Goal: Information Seeking & Learning: Compare options

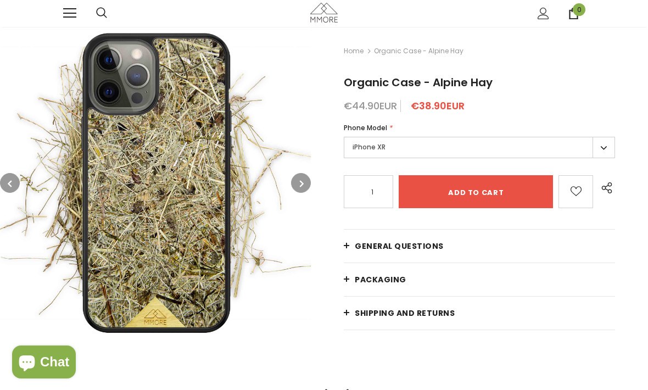
scroll to position [1, 0]
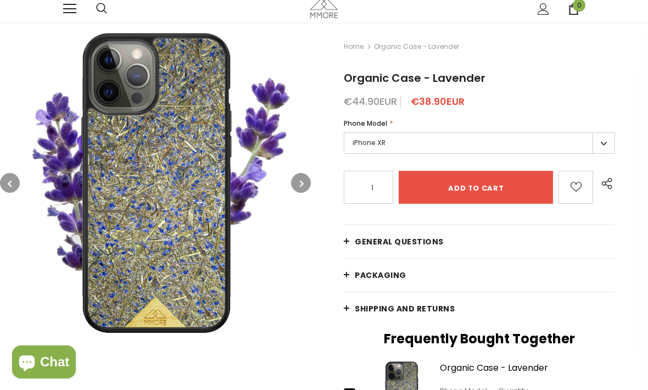
scroll to position [5, 0]
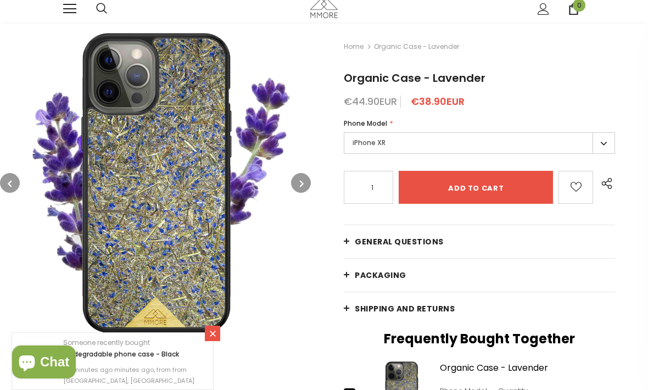
click at [297, 183] on button "button" at bounding box center [301, 183] width 20 height 20
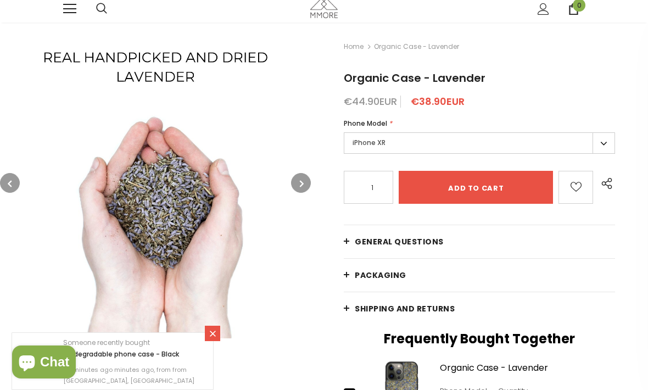
click at [300, 187] on icon "button" at bounding box center [302, 183] width 4 height 11
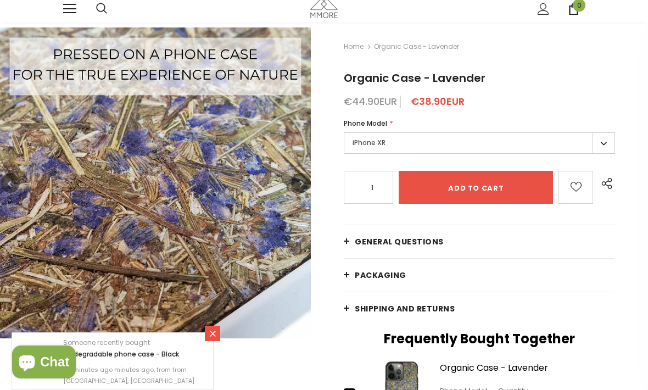
click at [298, 185] on button "button" at bounding box center [301, 183] width 20 height 20
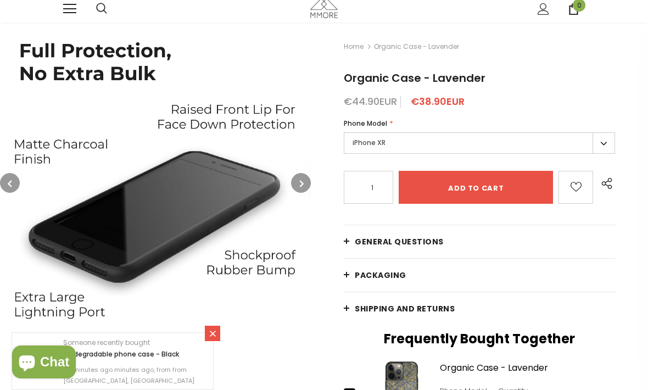
click at [300, 186] on icon "button" at bounding box center [302, 183] width 4 height 11
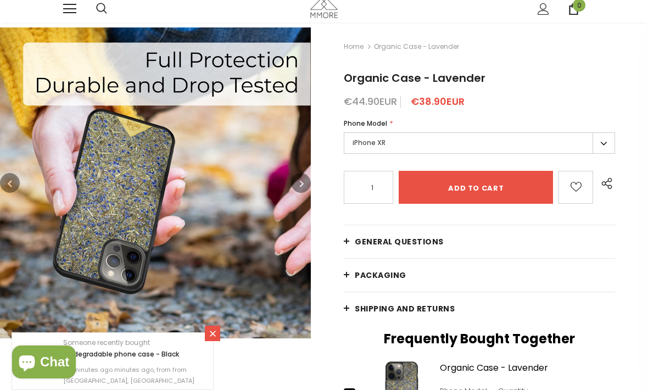
click at [301, 182] on icon "button" at bounding box center [302, 183] width 4 height 11
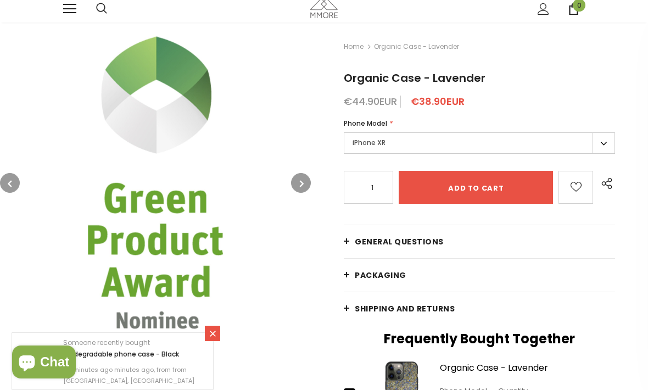
click at [302, 185] on icon "button" at bounding box center [302, 183] width 4 height 11
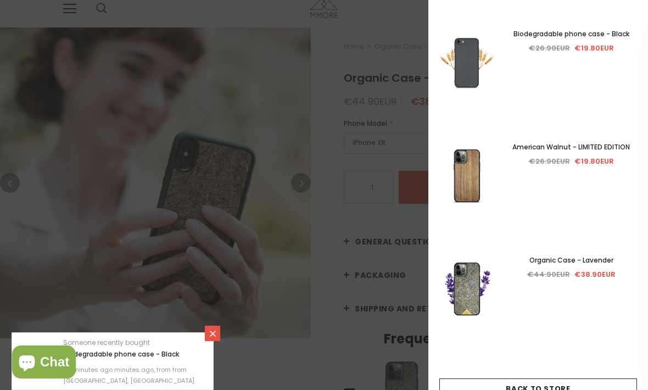
scroll to position [184, 0]
click at [464, 179] on img at bounding box center [467, 176] width 55 height 119
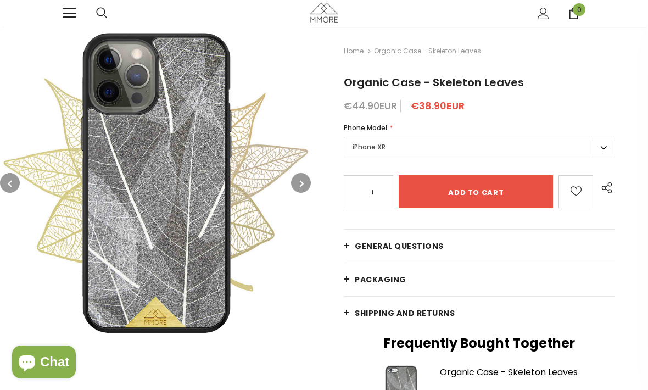
scroll to position [1, 0]
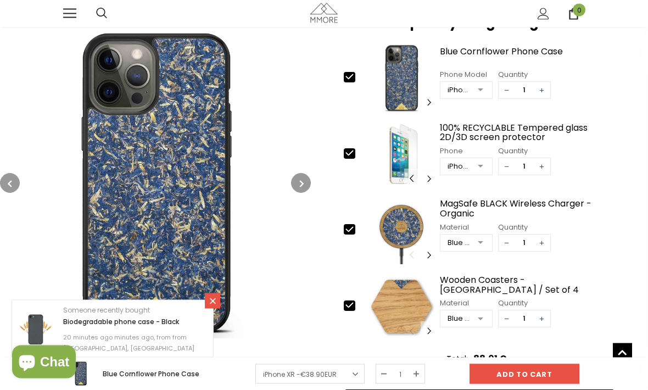
scroll to position [336, 0]
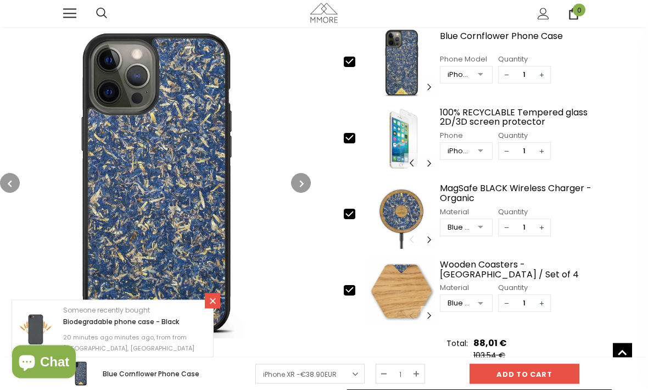
click at [181, 207] on img at bounding box center [155, 182] width 311 height 311
click at [300, 186] on icon "button" at bounding box center [302, 183] width 4 height 11
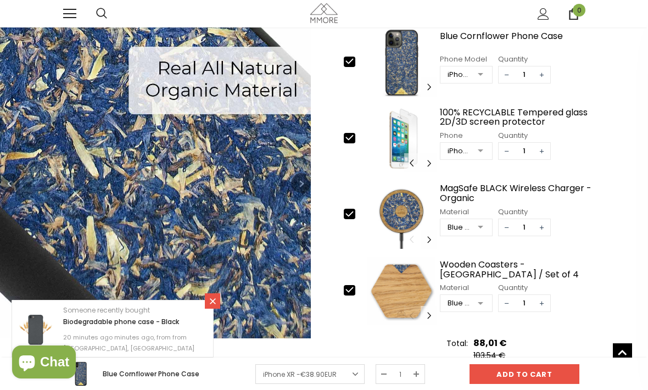
click at [300, 184] on icon "button" at bounding box center [302, 183] width 4 height 11
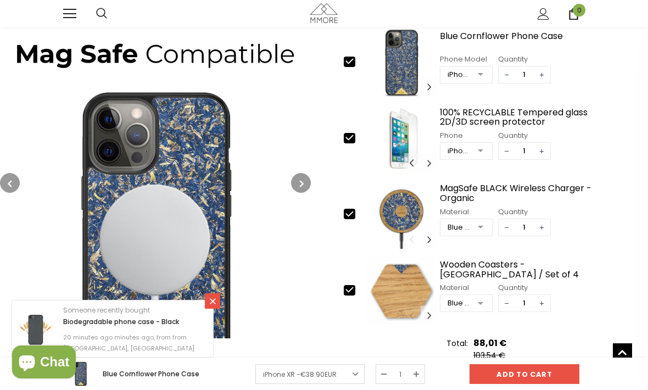
click at [302, 186] on icon "button" at bounding box center [302, 183] width 4 height 11
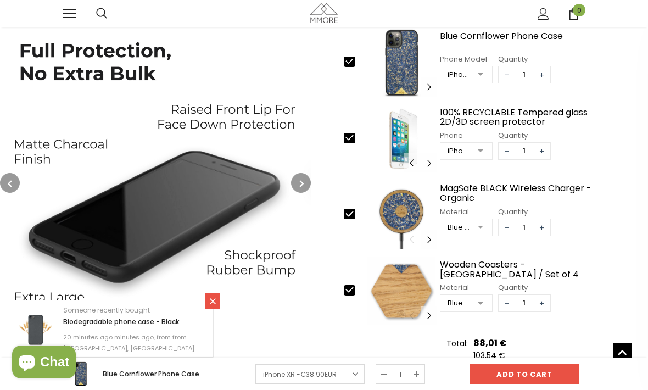
click at [301, 186] on icon "button" at bounding box center [302, 183] width 4 height 11
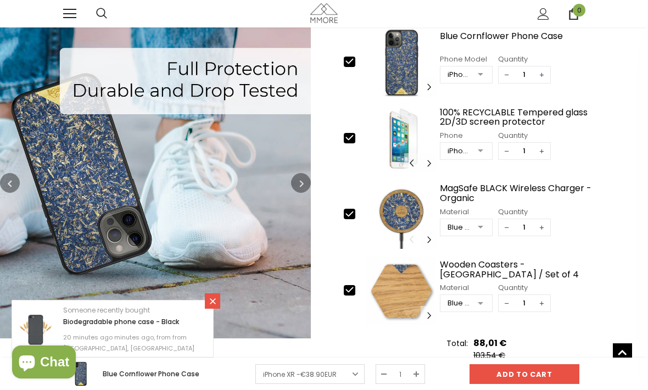
click at [304, 182] on icon "button" at bounding box center [302, 183] width 4 height 11
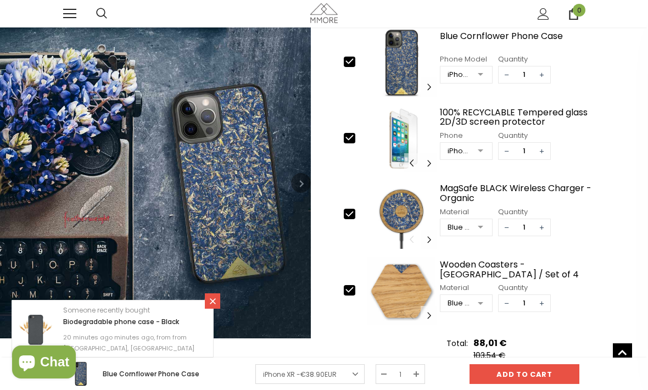
click at [302, 187] on icon "button" at bounding box center [302, 183] width 4 height 11
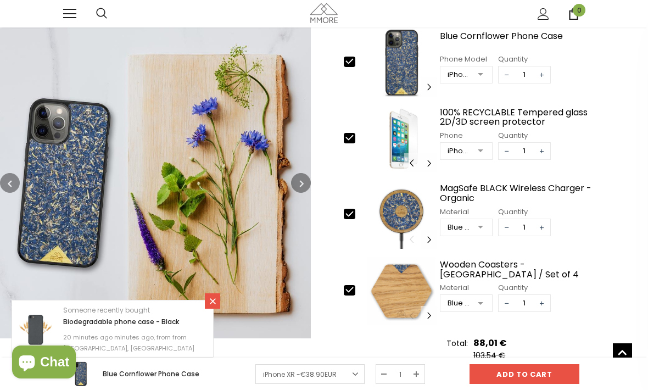
click at [305, 182] on button "button" at bounding box center [301, 183] width 20 height 20
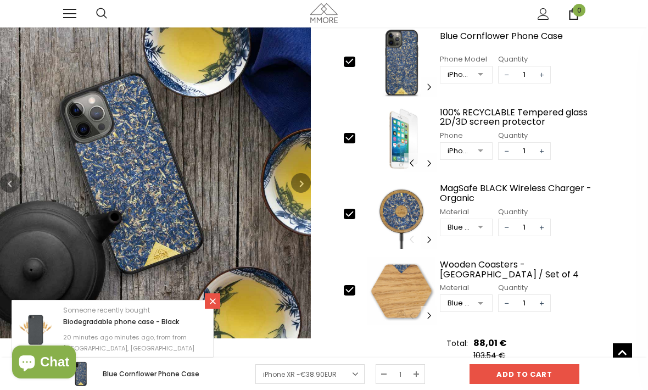
click at [299, 184] on button "button" at bounding box center [301, 183] width 20 height 20
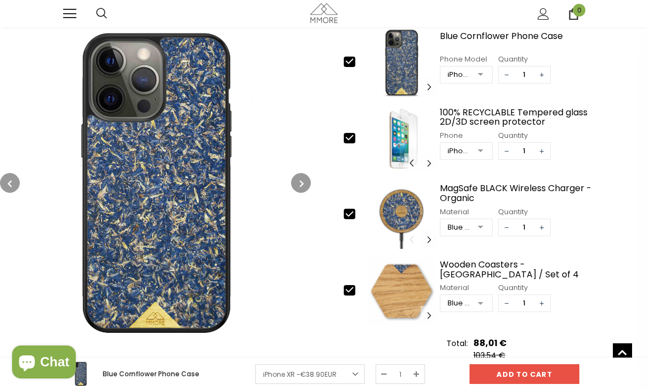
scroll to position [373, 0]
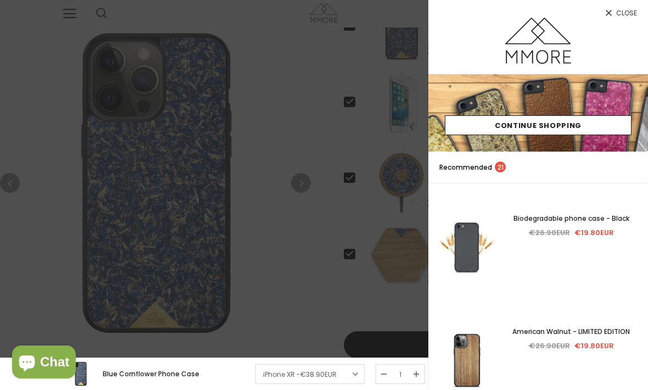
click at [271, 265] on div at bounding box center [324, 195] width 648 height 390
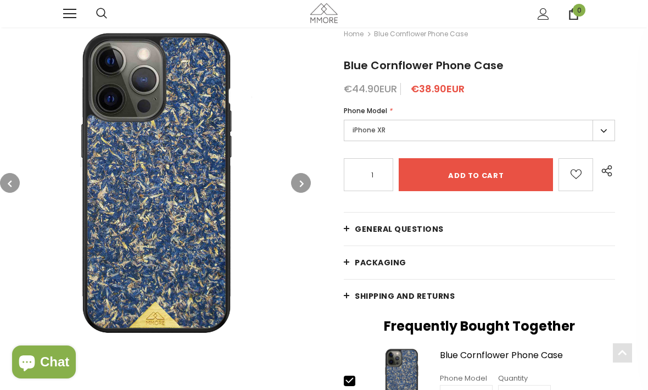
scroll to position [0, 0]
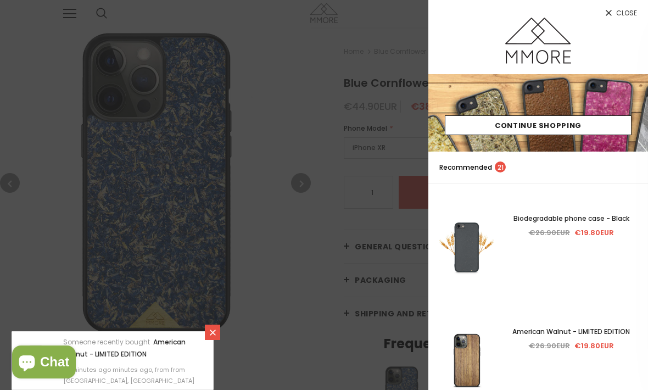
click at [218, 199] on div at bounding box center [324, 195] width 648 height 390
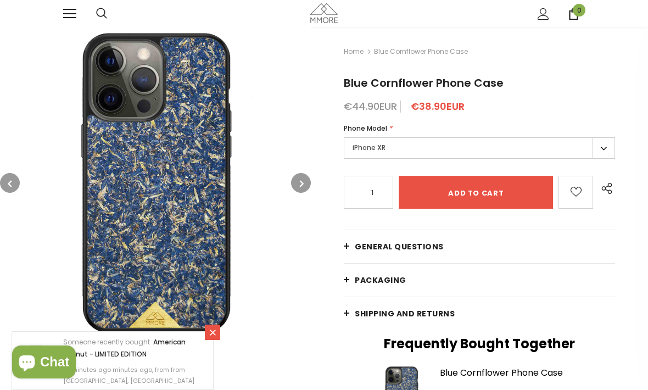
click at [308, 185] on button "button" at bounding box center [301, 183] width 20 height 20
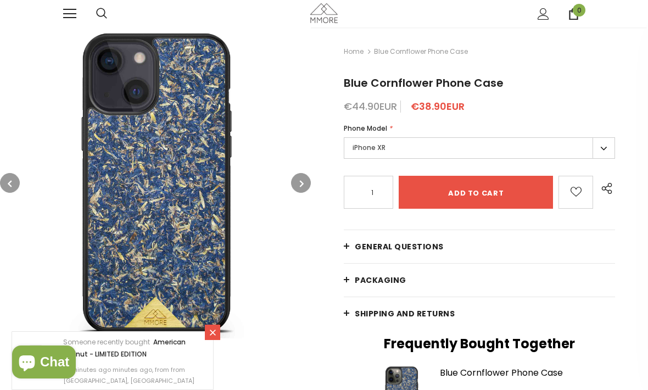
click at [308, 185] on button "button" at bounding box center [301, 183] width 20 height 20
click at [310, 186] on button "button" at bounding box center [301, 183] width 20 height 20
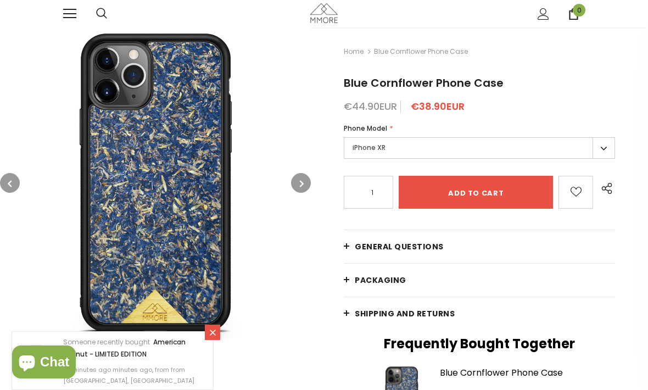
click at [300, 186] on icon "button" at bounding box center [302, 183] width 4 height 11
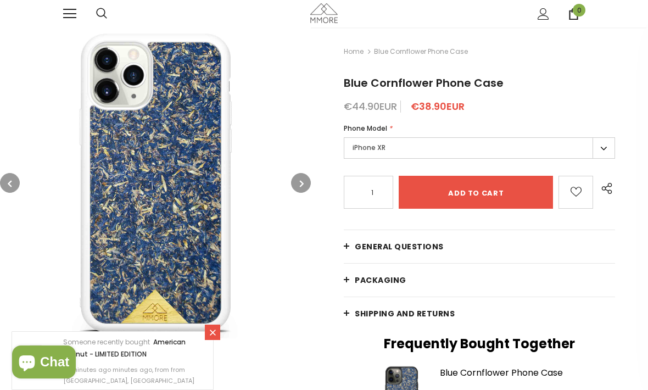
click at [301, 191] on button "button" at bounding box center [301, 183] width 20 height 20
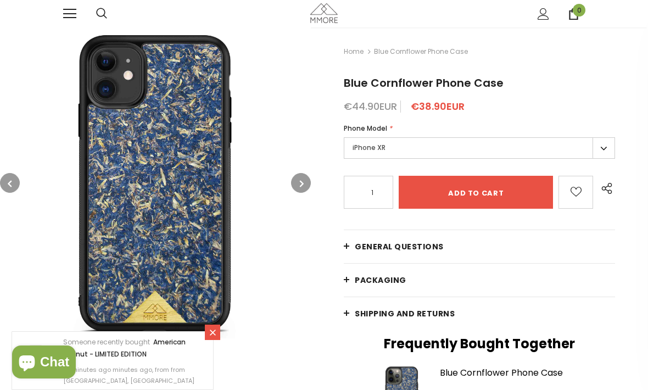
click at [306, 179] on button "button" at bounding box center [301, 183] width 20 height 20
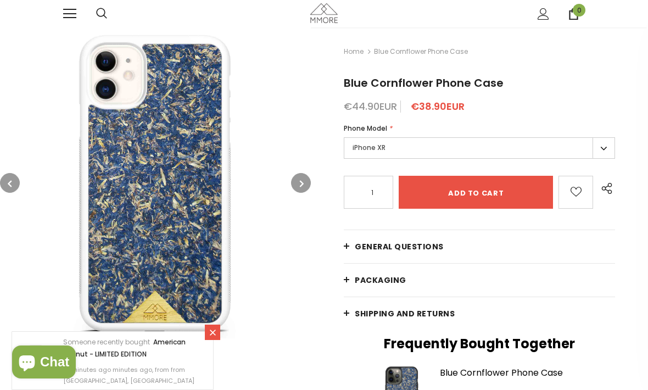
click at [311, 186] on button "button" at bounding box center [301, 183] width 20 height 20
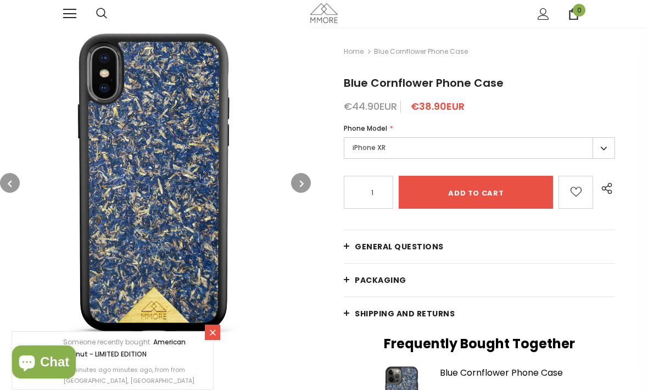
click at [304, 183] on icon "button" at bounding box center [302, 183] width 4 height 11
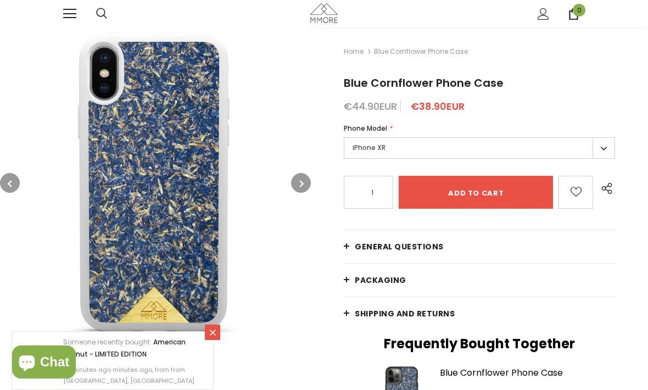
click at [295, 178] on button "button" at bounding box center [301, 183] width 20 height 20
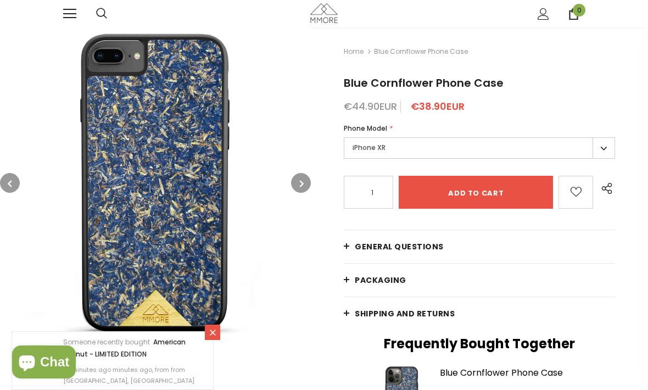
click at [302, 182] on icon "button" at bounding box center [302, 183] width 4 height 11
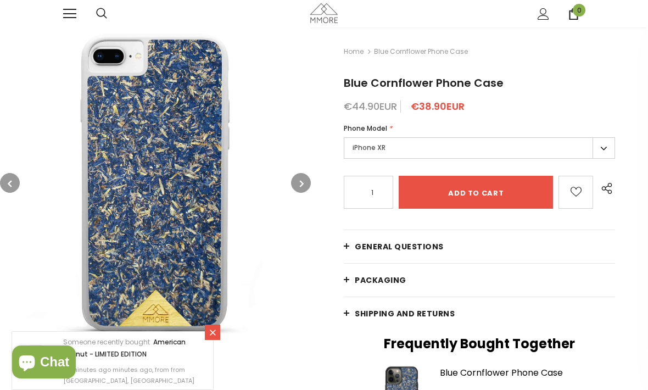
click at [300, 183] on icon "button" at bounding box center [302, 183] width 4 height 11
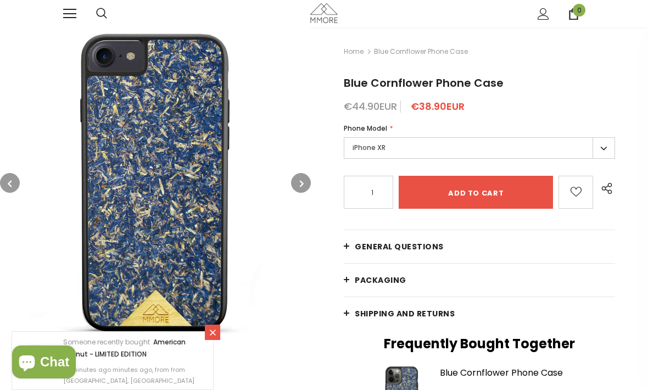
click at [301, 190] on button "button" at bounding box center [301, 183] width 20 height 20
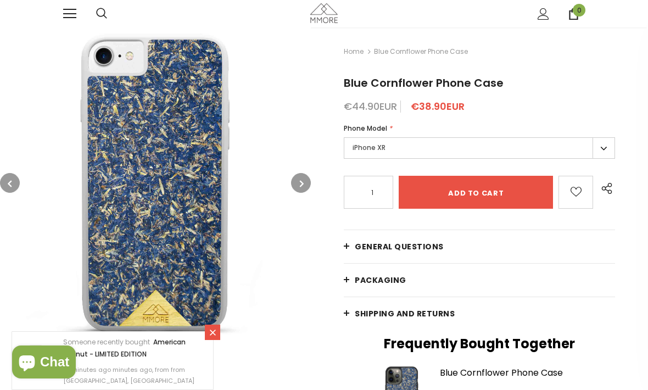
click at [298, 185] on button "button" at bounding box center [301, 183] width 20 height 20
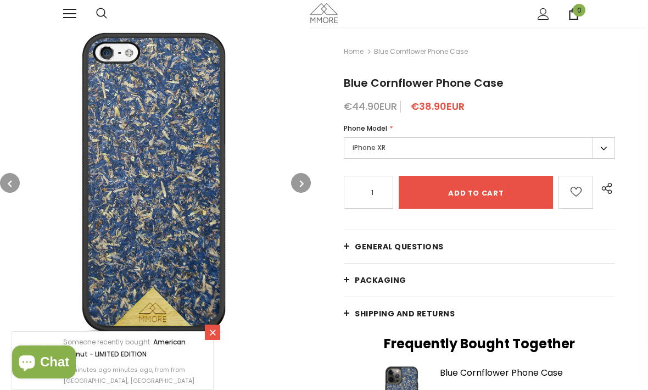
click at [297, 184] on button "button" at bounding box center [301, 183] width 20 height 20
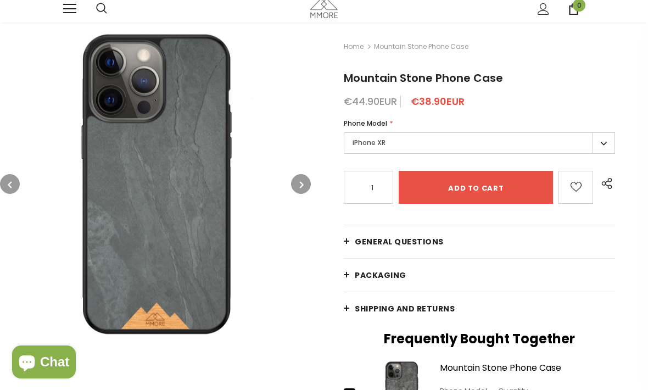
scroll to position [5, 0]
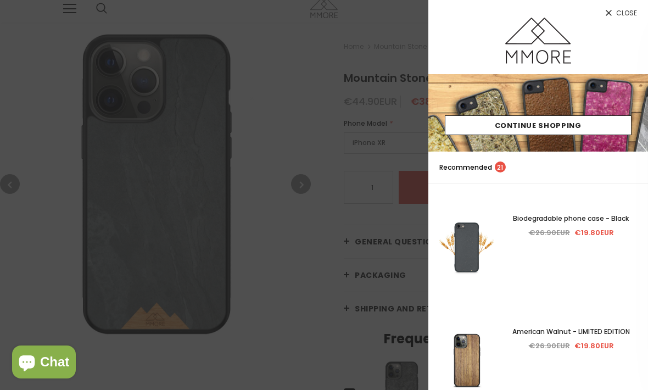
click at [302, 170] on div at bounding box center [324, 195] width 648 height 390
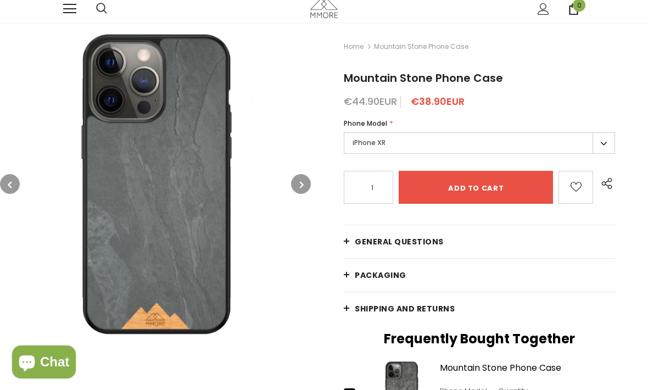
click at [306, 180] on button "button" at bounding box center [301, 184] width 20 height 20
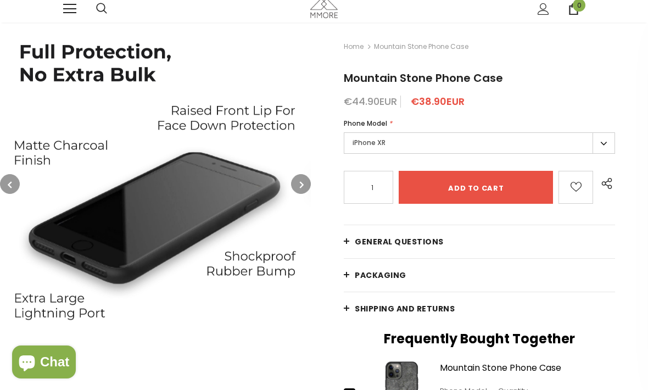
click at [306, 180] on button "button" at bounding box center [301, 184] width 20 height 20
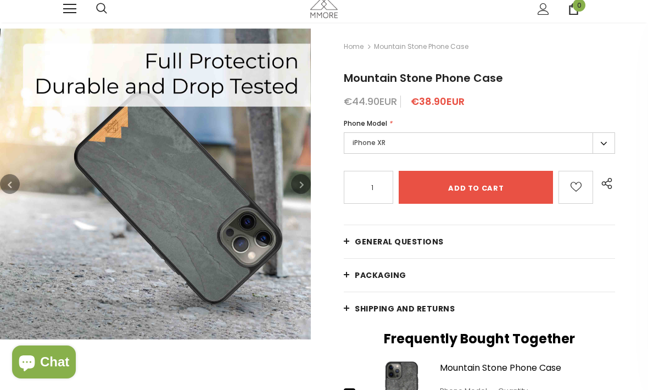
click at [307, 181] on button "button" at bounding box center [301, 184] width 20 height 20
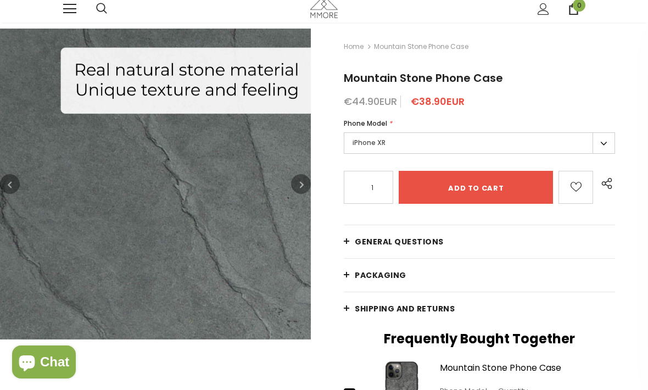
click at [310, 181] on button "button" at bounding box center [301, 184] width 20 height 20
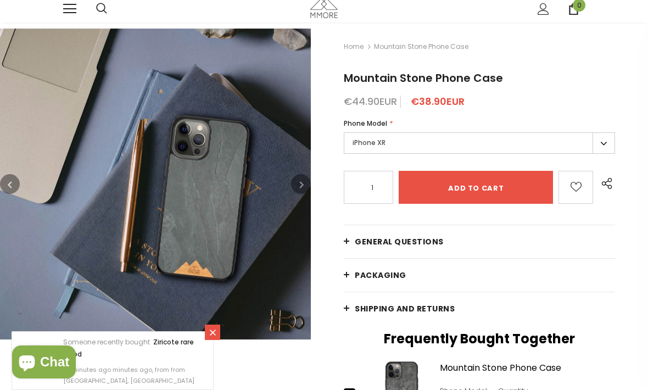
click at [304, 184] on button "button" at bounding box center [301, 184] width 20 height 20
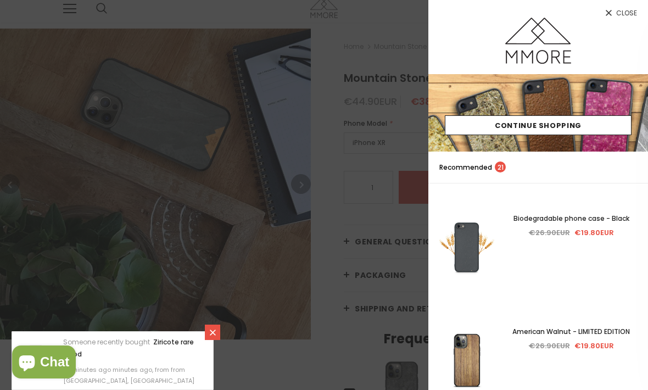
click at [210, 245] on div at bounding box center [324, 195] width 648 height 390
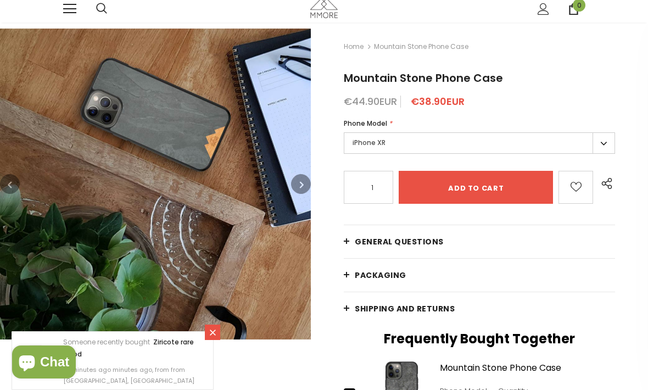
click at [301, 182] on icon "button" at bounding box center [302, 184] width 4 height 11
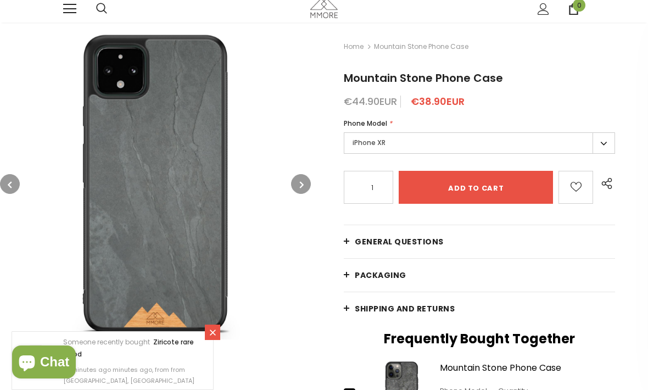
click at [302, 182] on icon "button" at bounding box center [302, 184] width 4 height 11
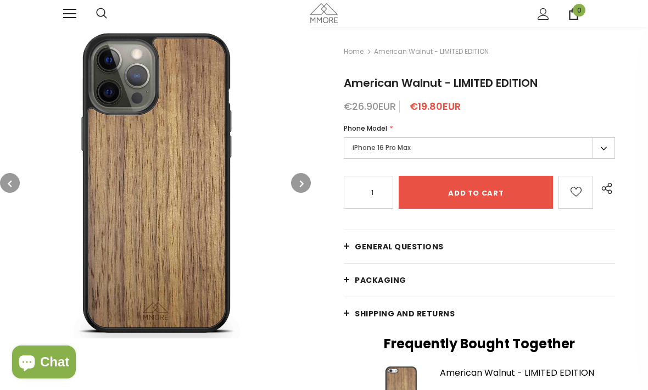
click at [602, 151] on label "iPhone 16 Pro Max" at bounding box center [479, 147] width 271 height 21
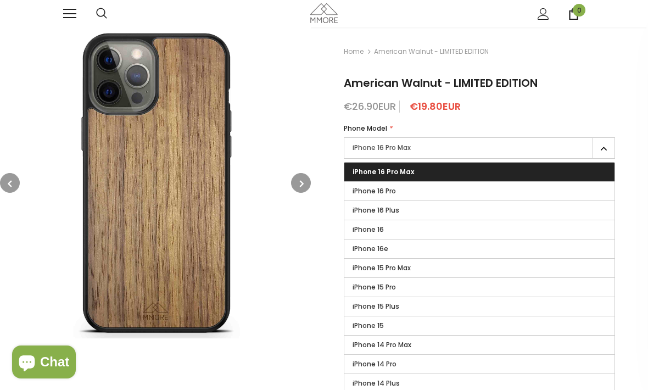
click at [413, 235] on label "iPhone 16" at bounding box center [479, 229] width 270 height 19
click at [0, 0] on input "iPhone 16" at bounding box center [0, 0] width 0 height 0
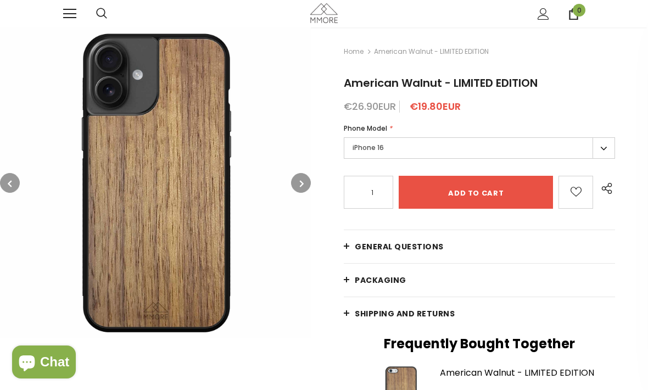
click at [301, 184] on icon "button" at bounding box center [302, 183] width 4 height 11
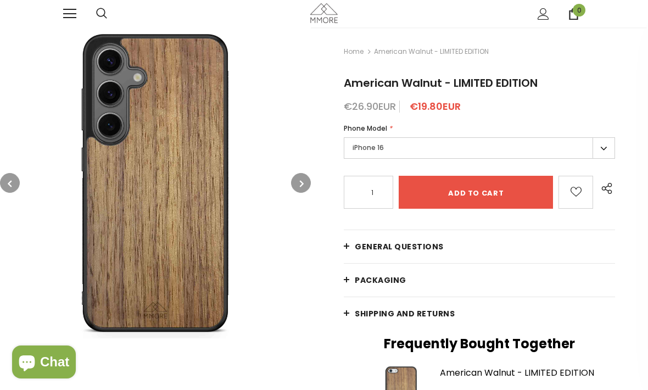
click at [302, 184] on icon "button" at bounding box center [302, 183] width 4 height 11
click at [300, 188] on icon "button" at bounding box center [302, 183] width 4 height 11
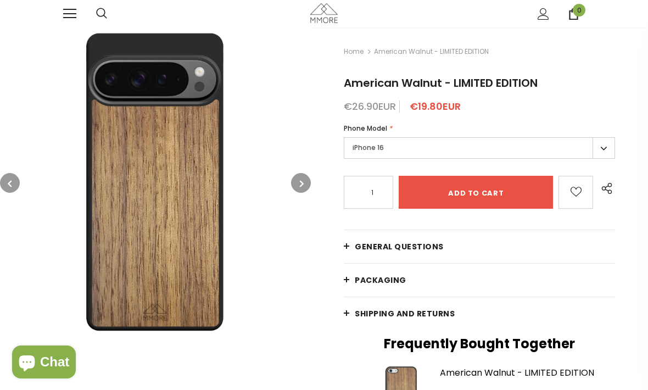
click at [302, 186] on icon "button" at bounding box center [302, 183] width 4 height 11
click at [302, 184] on icon "button" at bounding box center [302, 183] width 4 height 11
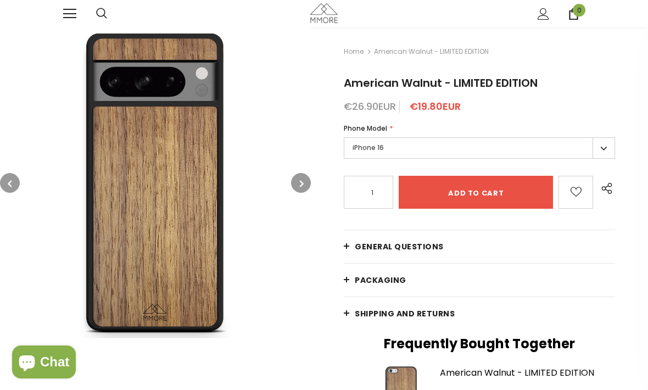
click at [299, 186] on button "button" at bounding box center [301, 183] width 20 height 20
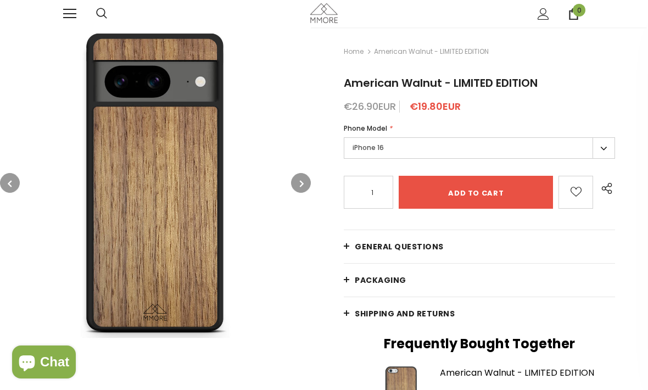
click at [301, 185] on icon "button" at bounding box center [302, 183] width 4 height 11
click at [300, 186] on icon "button" at bounding box center [302, 183] width 4 height 11
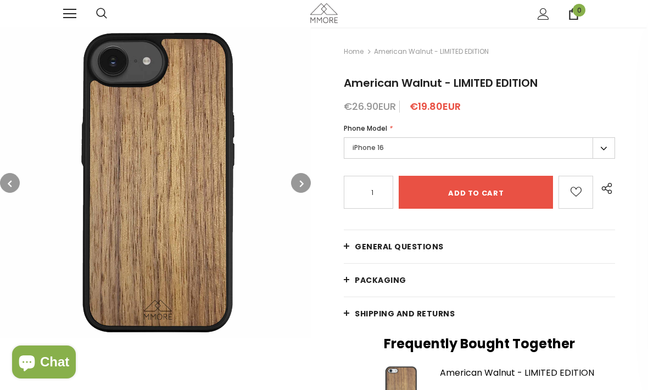
click at [300, 188] on icon "button" at bounding box center [302, 183] width 4 height 11
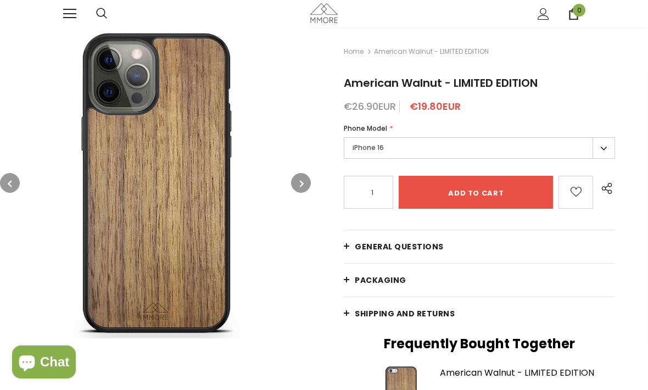
click at [299, 188] on button "button" at bounding box center [301, 183] width 20 height 20
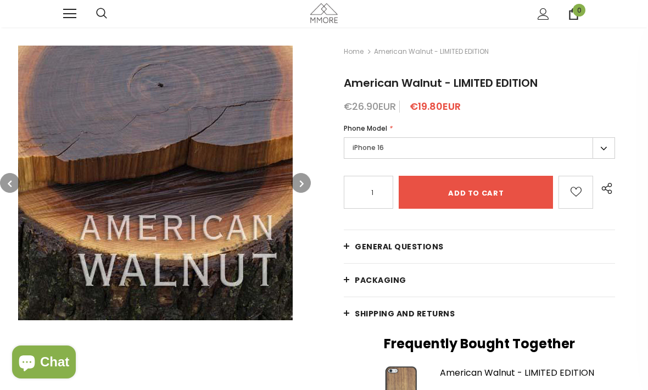
click at [301, 189] on icon "button" at bounding box center [302, 183] width 4 height 11
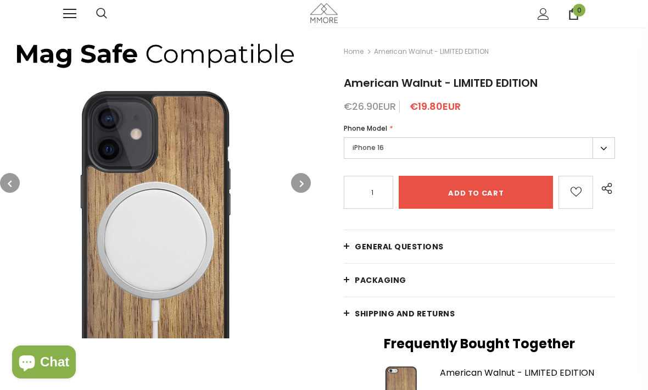
click at [300, 186] on icon "button" at bounding box center [302, 183] width 4 height 11
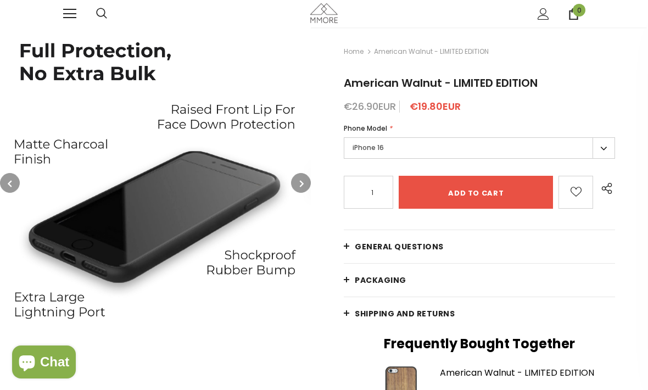
click at [304, 185] on button "button" at bounding box center [301, 183] width 20 height 20
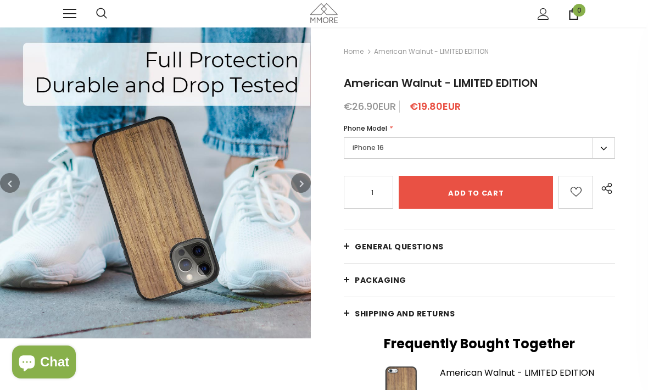
click at [300, 188] on icon "button" at bounding box center [302, 183] width 4 height 11
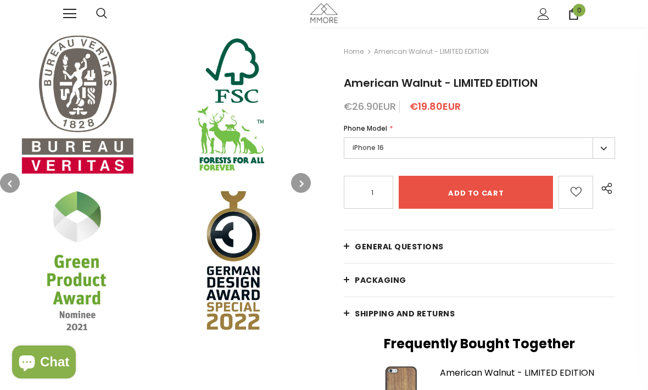
click at [304, 188] on icon "button" at bounding box center [302, 183] width 4 height 11
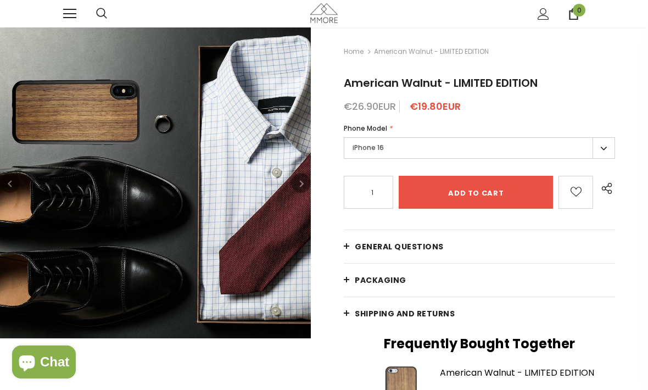
click at [301, 186] on icon "button" at bounding box center [302, 183] width 4 height 11
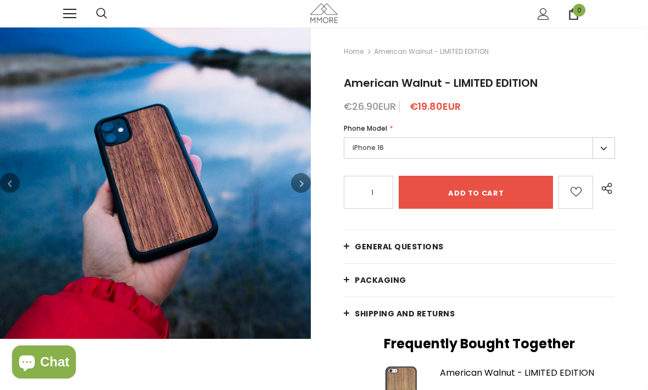
click at [307, 185] on button "button" at bounding box center [301, 183] width 20 height 20
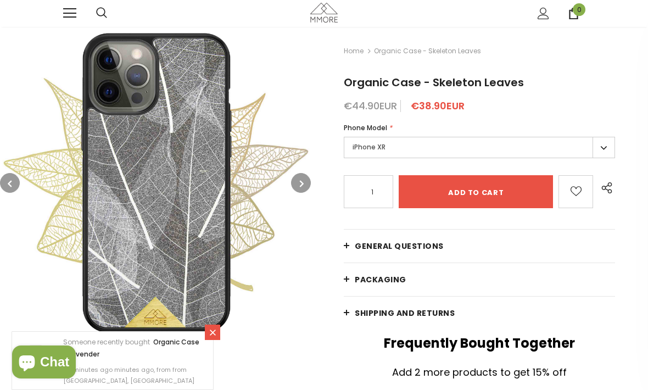
scroll to position [1, 0]
click at [303, 177] on button "button" at bounding box center [301, 183] width 20 height 20
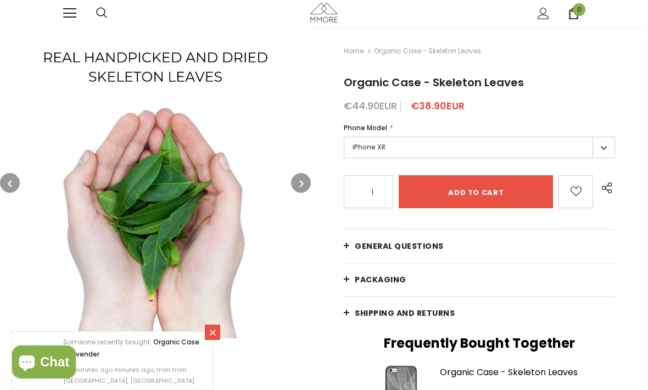
click at [305, 177] on button "button" at bounding box center [301, 183] width 20 height 20
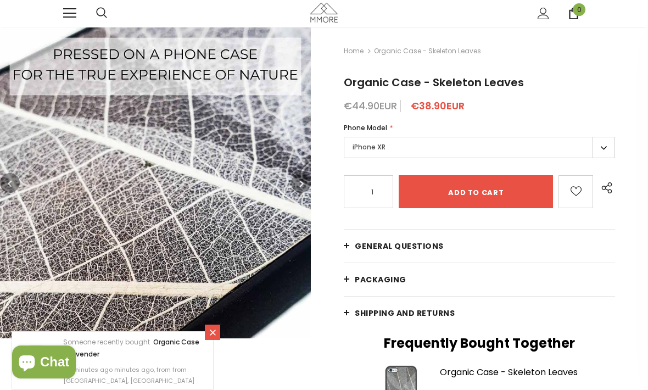
click at [302, 181] on icon "button" at bounding box center [302, 183] width 4 height 11
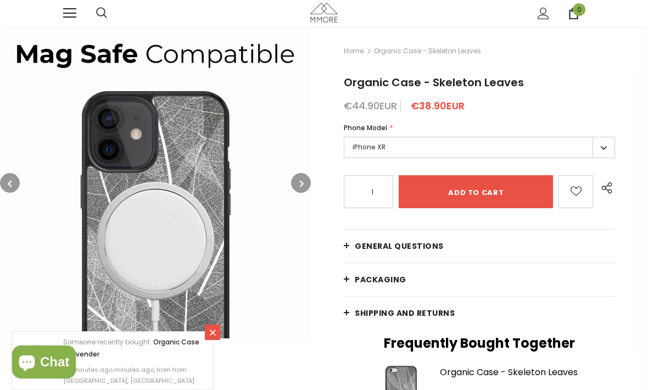
click at [305, 182] on button "button" at bounding box center [301, 183] width 20 height 20
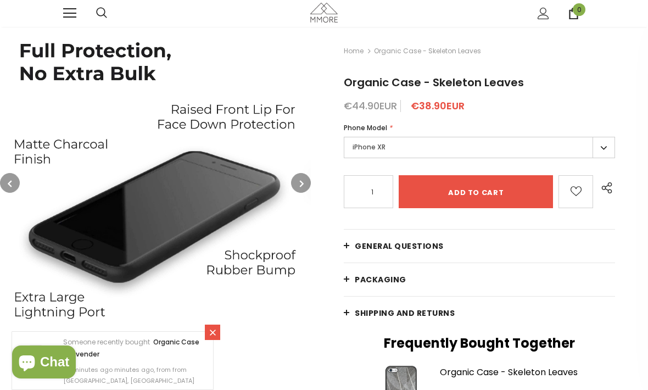
click at [308, 180] on button "button" at bounding box center [301, 183] width 20 height 20
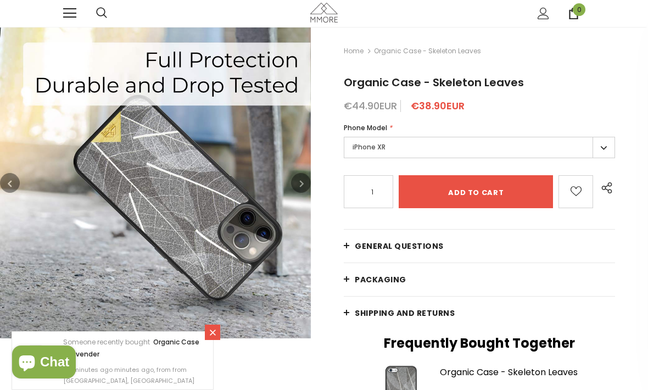
click at [306, 182] on button "button" at bounding box center [301, 183] width 20 height 20
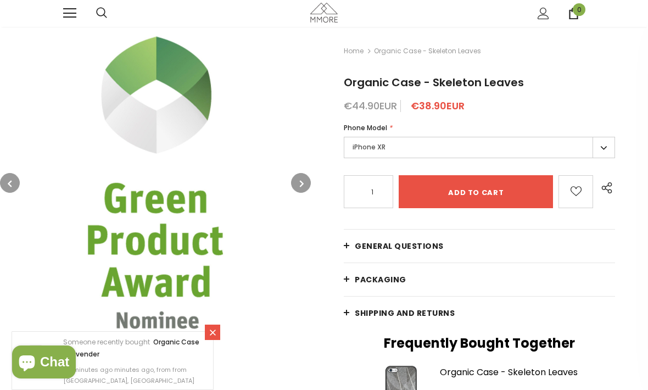
click at [303, 180] on icon "button" at bounding box center [302, 183] width 4 height 11
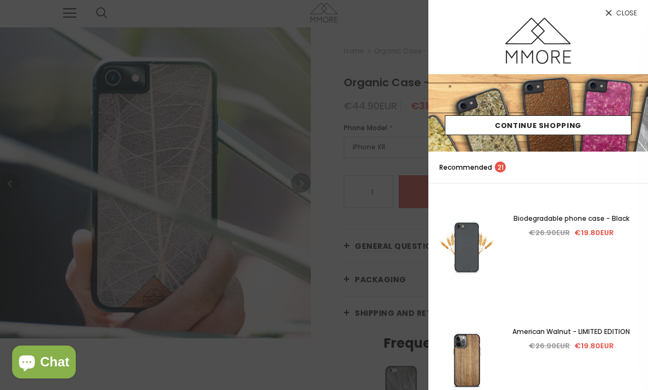
click at [265, 234] on div at bounding box center [324, 195] width 648 height 390
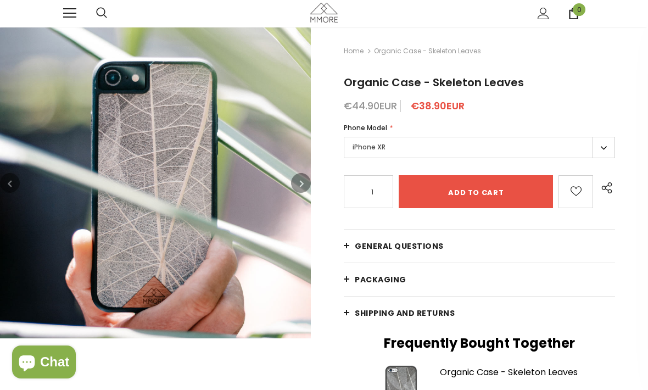
click at [302, 179] on icon "button" at bounding box center [302, 183] width 4 height 11
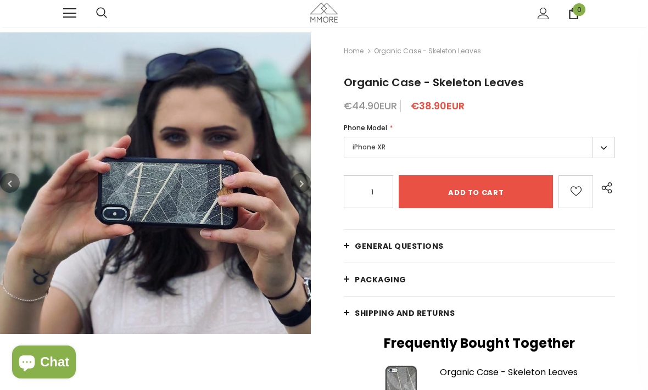
click at [309, 190] on button "button" at bounding box center [301, 183] width 20 height 20
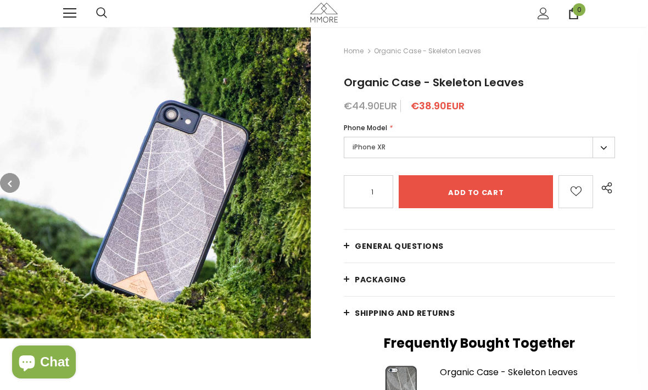
click at [306, 190] on button "button" at bounding box center [301, 183] width 20 height 20
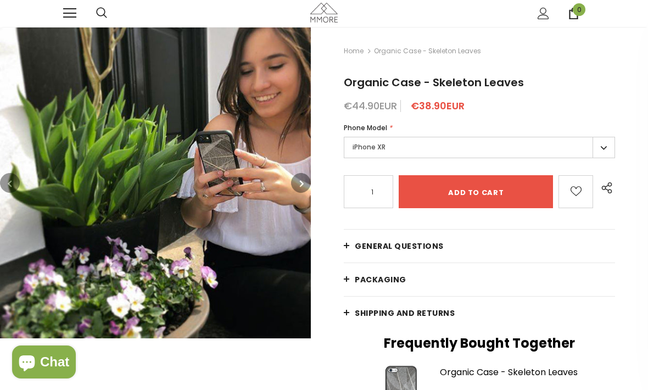
click at [302, 188] on icon "button" at bounding box center [302, 183] width 4 height 11
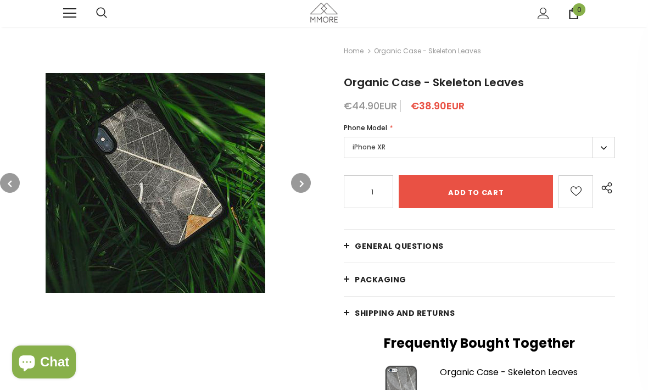
click at [297, 189] on button "button" at bounding box center [301, 183] width 20 height 20
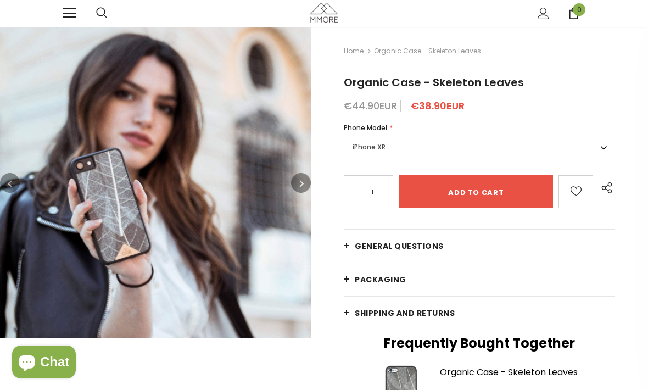
click at [304, 185] on button "button" at bounding box center [301, 183] width 20 height 20
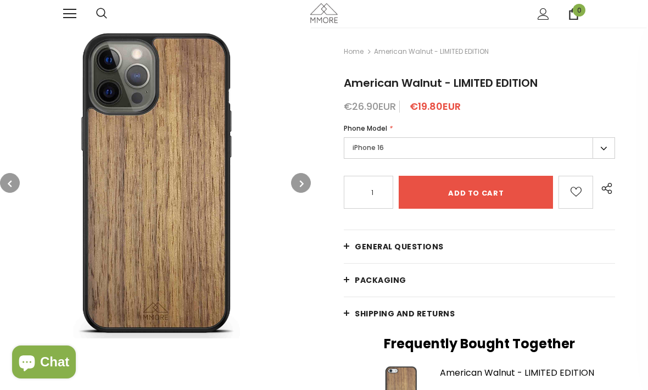
click at [355, 54] on link "Home" at bounding box center [354, 51] width 20 height 13
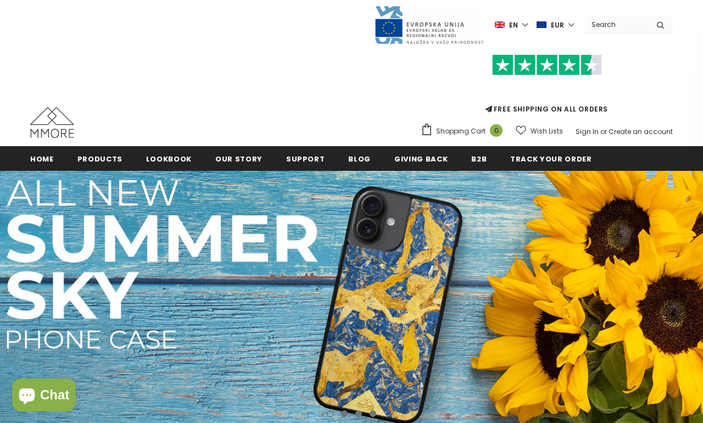
scroll to position [3, 0]
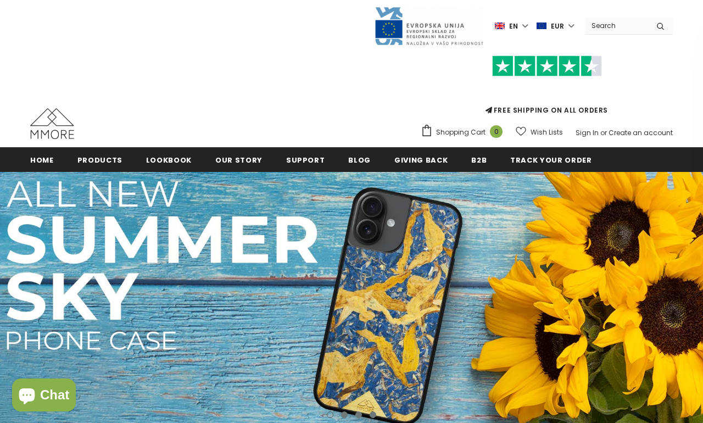
click at [102, 159] on span "Products" at bounding box center [99, 160] width 45 height 10
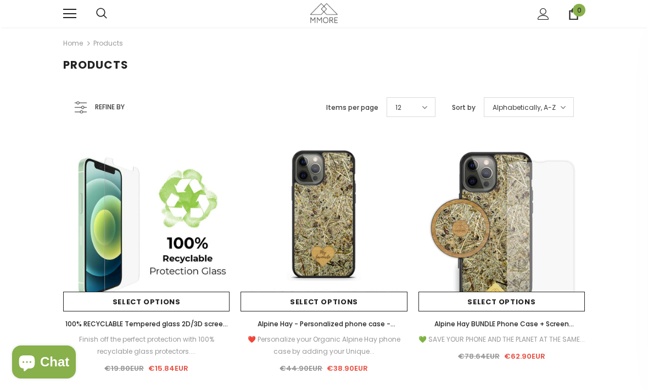
click at [85, 113] on icon at bounding box center [81, 106] width 15 height 13
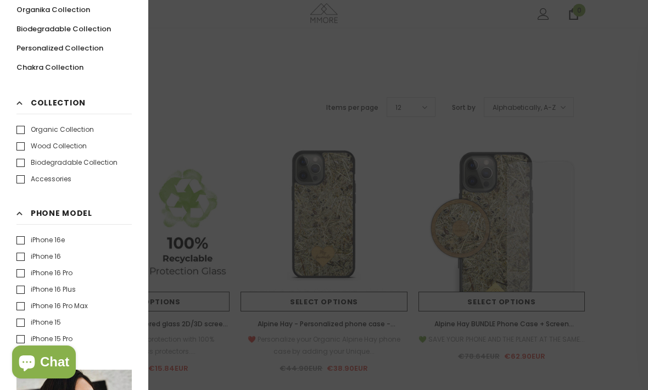
click at [20, 257] on label "iPhone 16" at bounding box center [38, 256] width 45 height 11
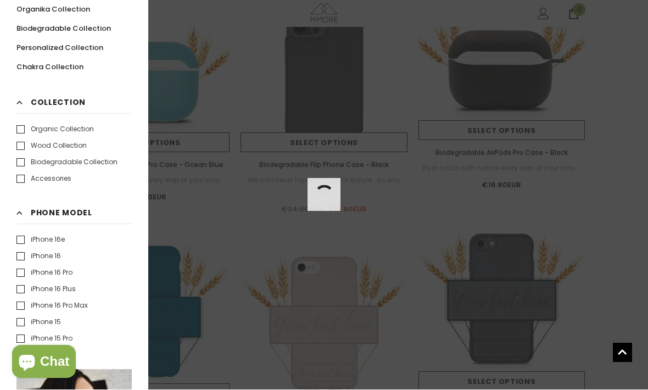
scroll to position [686, 0]
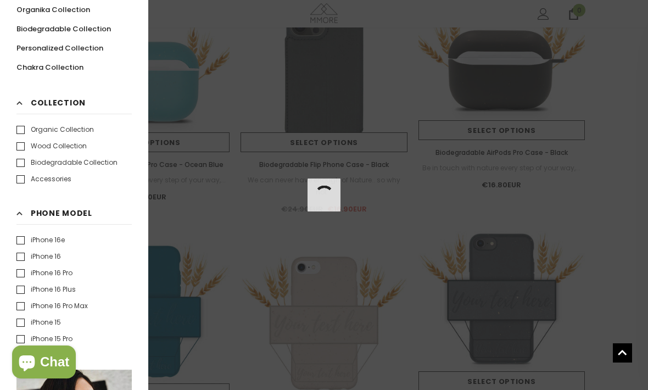
click at [47, 257] on label "iPhone 16" at bounding box center [38, 256] width 45 height 11
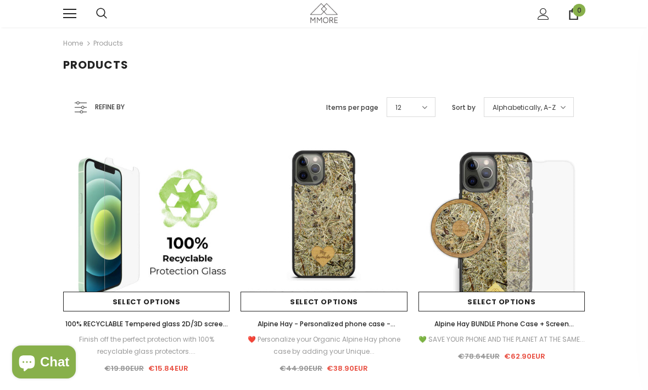
click at [71, 19] on link at bounding box center [69, 13] width 13 height 13
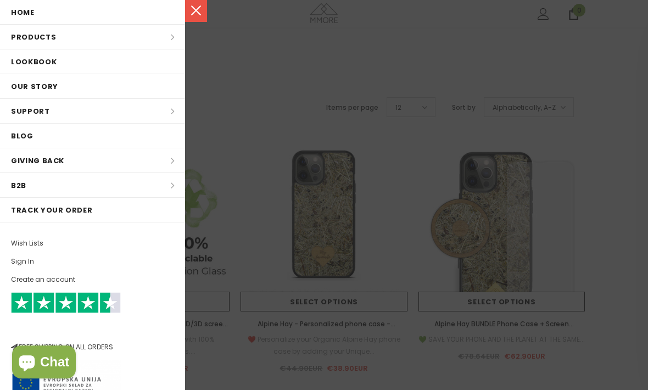
click at [173, 37] on li "Products Products All Products All Collections BUNDLES Organic Collection Wood …" at bounding box center [92, 37] width 185 height 25
click at [166, 39] on li "Products Products All Products All Collections BUNDLES Organic Collection Wood …" at bounding box center [92, 37] width 185 height 25
click at [54, 43] on li "Products Products All Products All Collections BUNDLES Organic Collection Wood …" at bounding box center [92, 37] width 185 height 25
click at [151, 47] on li "Products Products All Products All Collections BUNDLES Organic Collection Wood …" at bounding box center [92, 37] width 185 height 25
click at [157, 39] on li "Products Products All Products All Collections BUNDLES Organic Collection Wood …" at bounding box center [92, 37] width 185 height 25
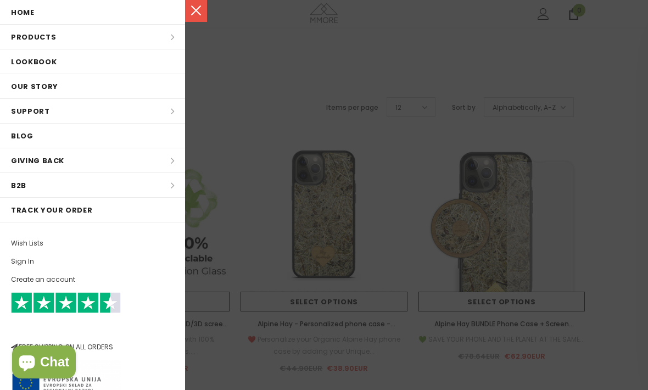
click at [175, 38] on li "Products Products All Products All Collections BUNDLES Organic Collection Wood …" at bounding box center [92, 37] width 185 height 25
click at [177, 43] on li "Products Products All Products All Collections BUNDLES Organic Collection Wood …" at bounding box center [92, 37] width 185 height 25
click at [57, 37] on li "Products Products All Products All Collections BUNDLES Organic Collection Wood …" at bounding box center [92, 37] width 185 height 25
click at [57, 36] on li "Products Products All Products All Collections BUNDLES Organic Collection Wood …" at bounding box center [92, 37] width 185 height 25
click at [203, 15] on link at bounding box center [196, 11] width 22 height 22
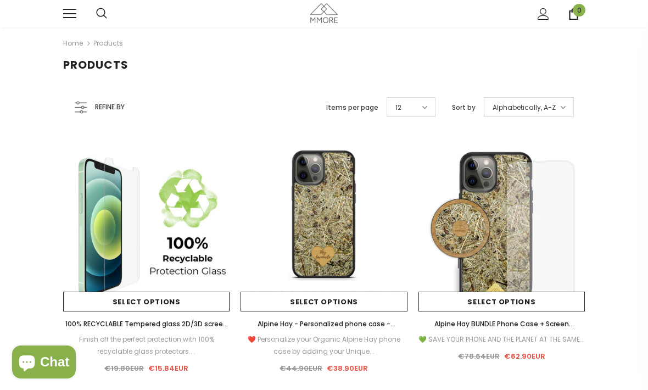
click at [103, 105] on span "Refine by" at bounding box center [110, 107] width 30 height 12
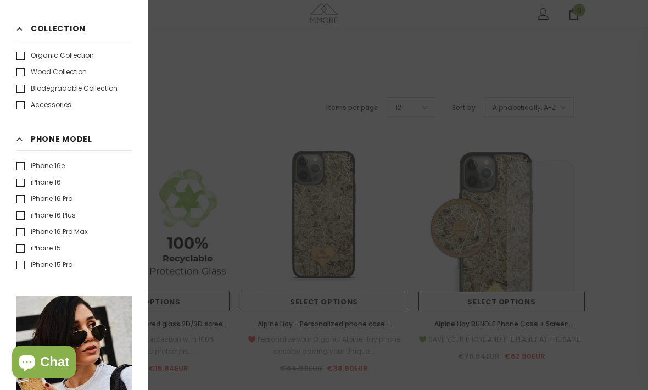
scroll to position [184, 0]
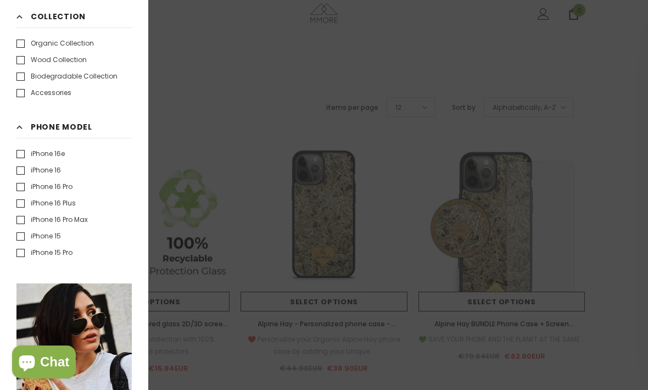
click at [27, 173] on label "iPhone 16" at bounding box center [38, 170] width 45 height 11
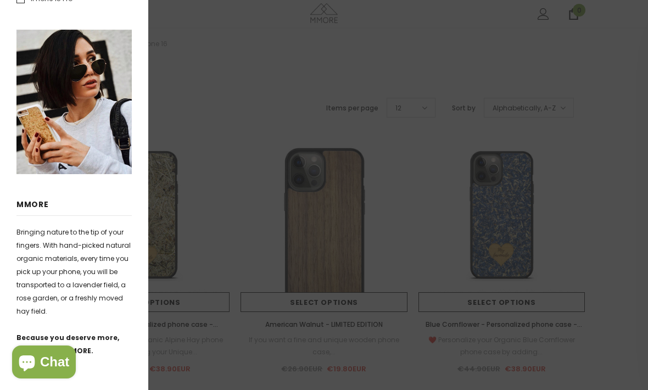
scroll to position [460, 0]
click at [303, 103] on div at bounding box center [324, 195] width 648 height 390
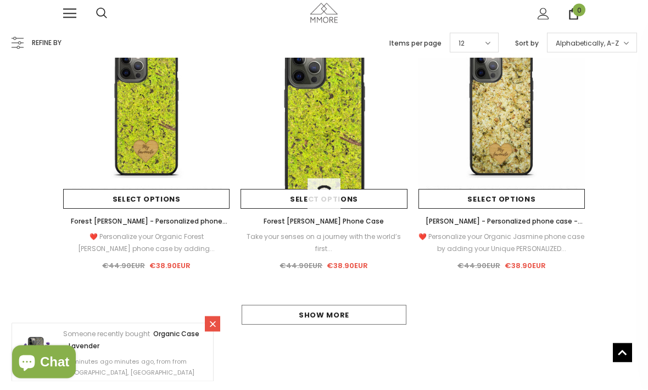
scroll to position [893, 0]
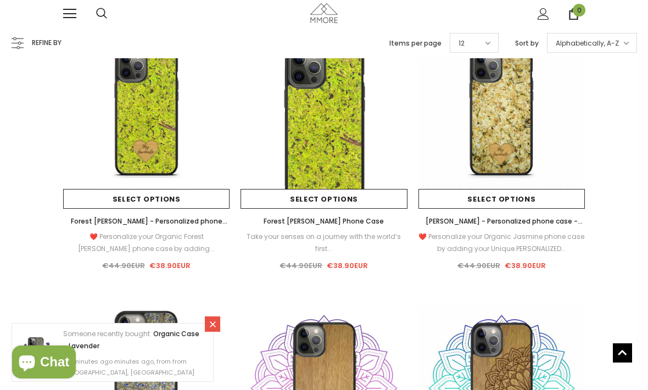
click at [371, 316] on img at bounding box center [324, 388] width 166 height 166
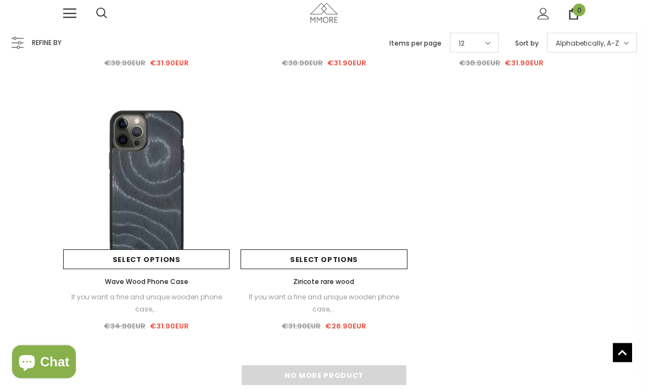
scroll to position [3731, 0]
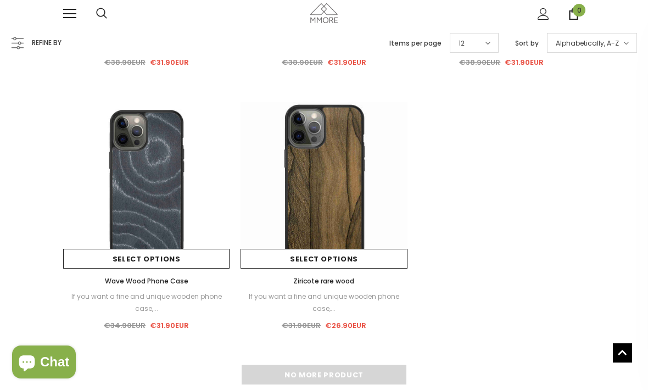
click at [148, 206] on img at bounding box center [146, 185] width 166 height 166
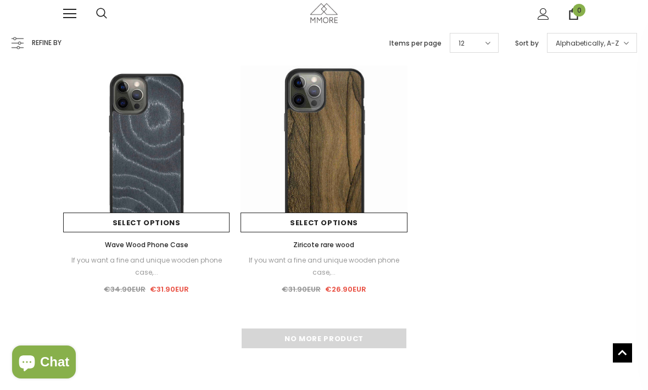
click at [325, 164] on img at bounding box center [324, 148] width 166 height 166
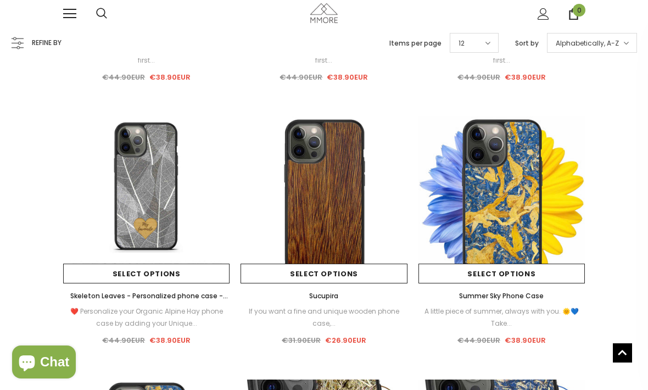
scroll to position [2135, 0]
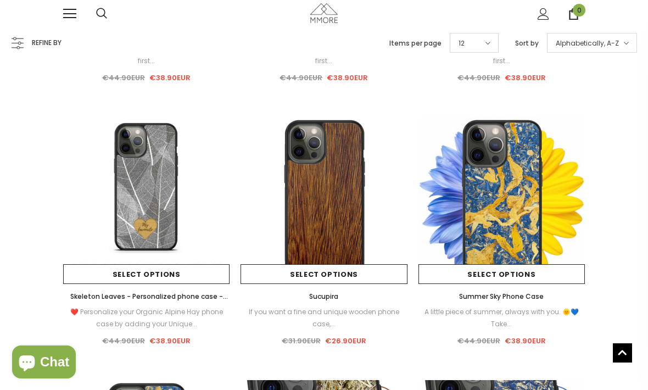
click at [507, 202] on img at bounding box center [502, 200] width 166 height 166
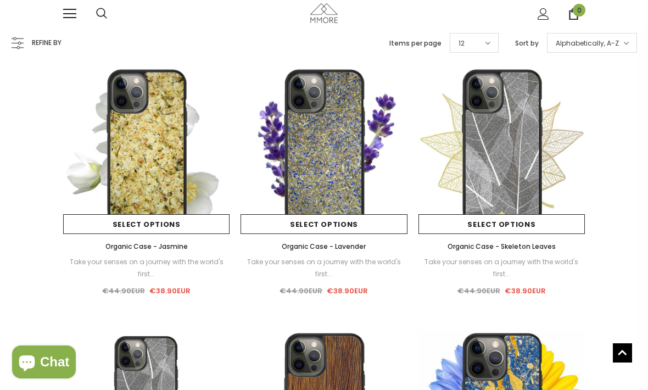
scroll to position [1921, 0]
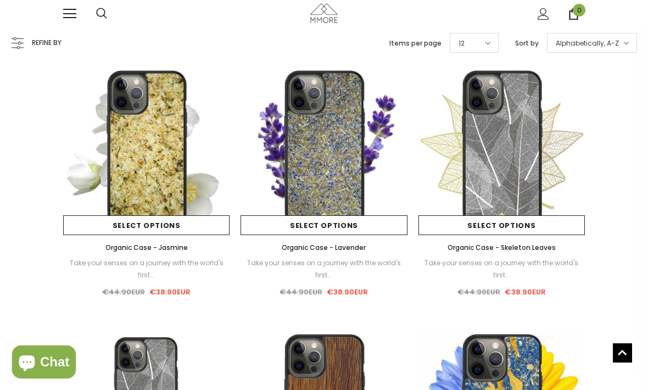
click at [338, 169] on img at bounding box center [324, 151] width 166 height 166
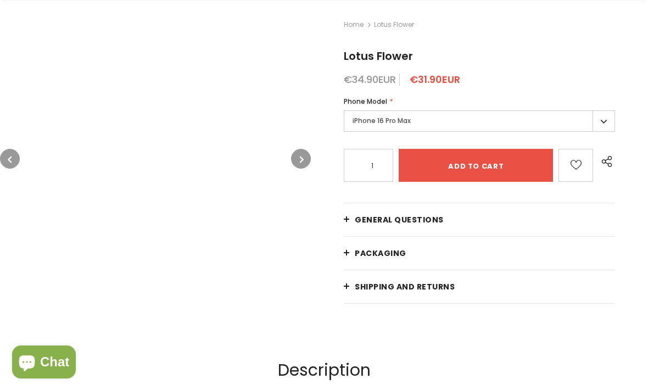
scroll to position [27, 0]
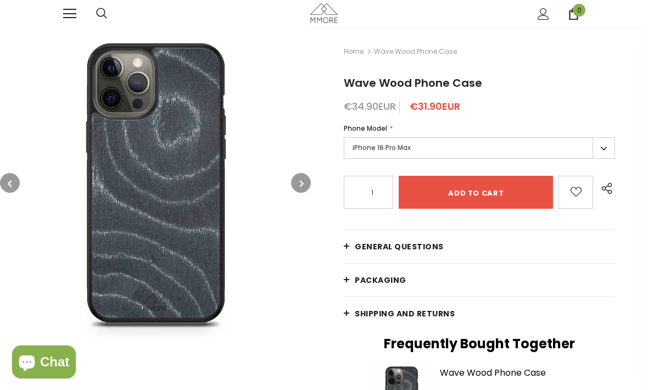
click at [300, 186] on icon "button" at bounding box center [302, 183] width 4 height 11
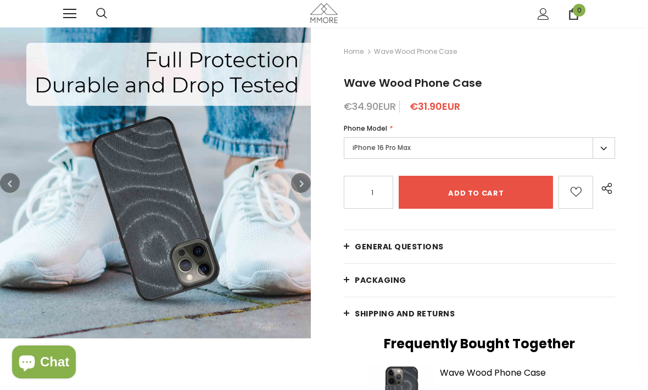
click at [299, 184] on button "button" at bounding box center [301, 183] width 20 height 20
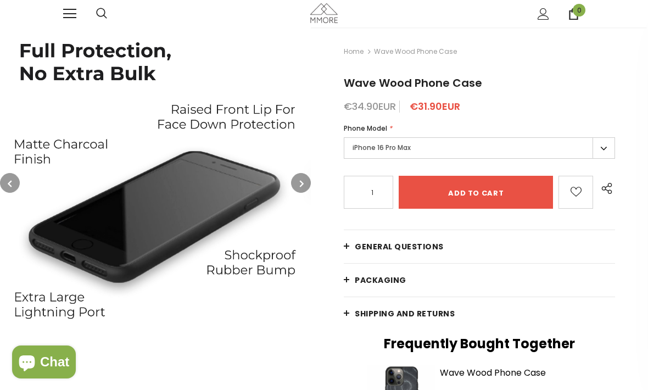
click at [303, 186] on icon "button" at bounding box center [302, 183] width 4 height 11
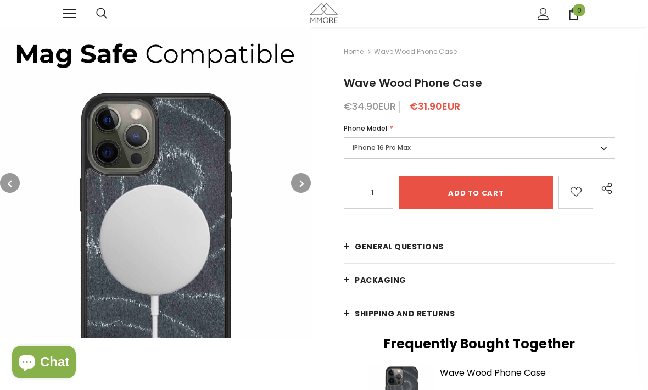
click at [302, 187] on icon "button" at bounding box center [302, 183] width 4 height 11
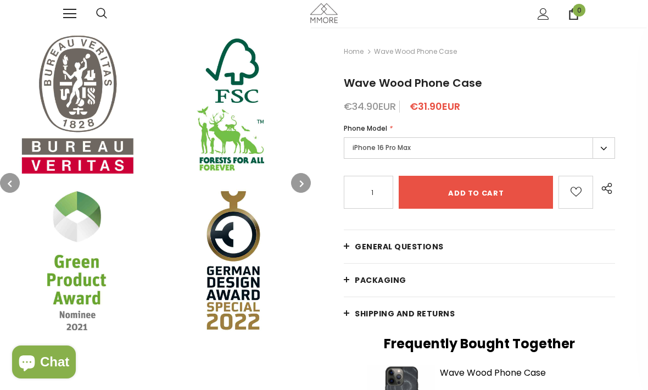
click at [305, 190] on button "button" at bounding box center [301, 183] width 20 height 20
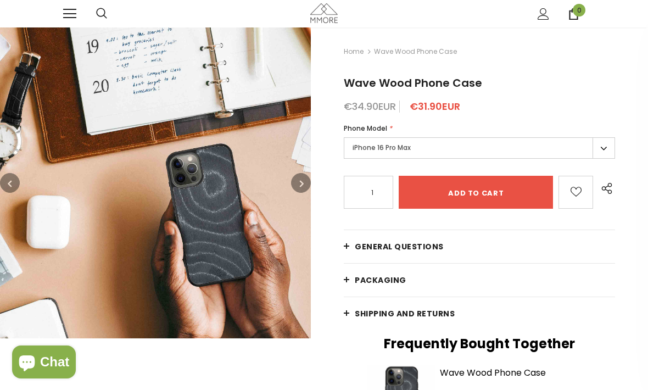
click at [298, 187] on button "button" at bounding box center [301, 183] width 20 height 20
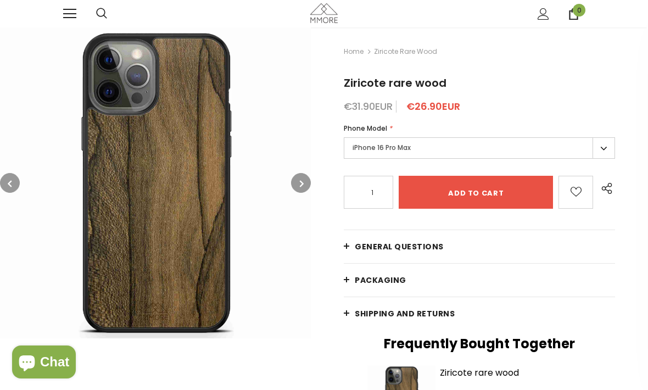
click at [305, 183] on button "button" at bounding box center [301, 183] width 20 height 20
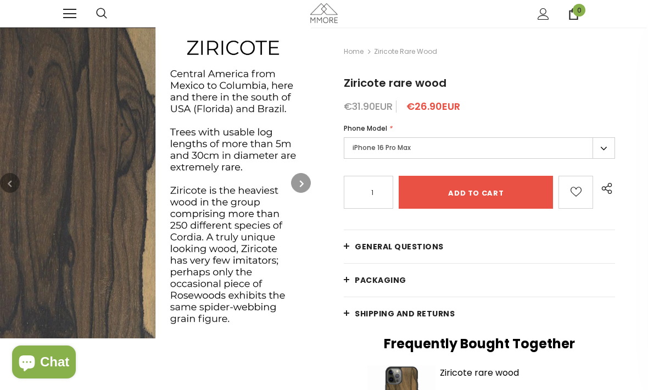
click at [304, 184] on icon "button" at bounding box center [302, 183] width 4 height 11
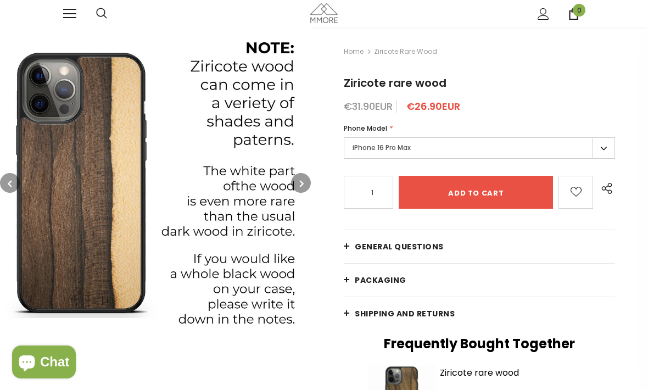
click at [303, 182] on icon "button" at bounding box center [302, 183] width 4 height 11
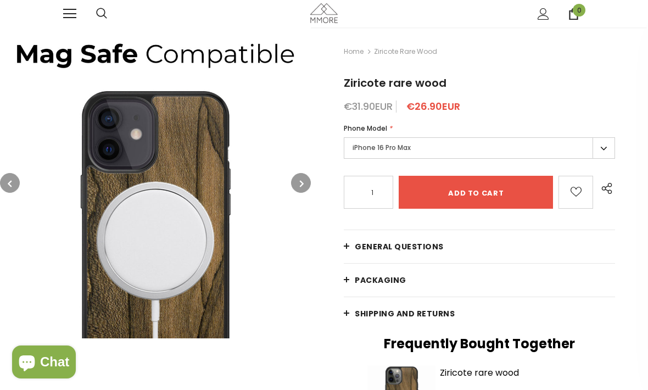
click at [302, 185] on icon "button" at bounding box center [302, 183] width 4 height 11
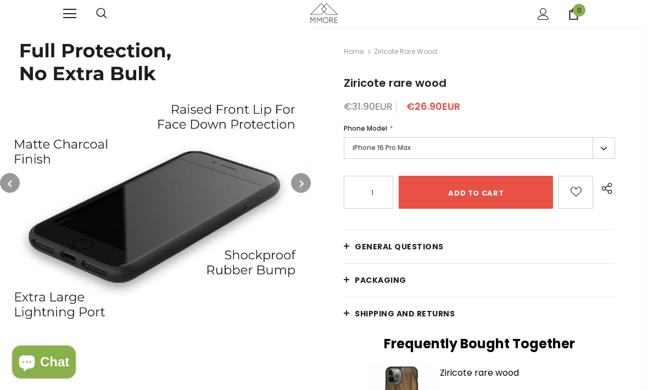
click at [300, 188] on icon "button" at bounding box center [302, 183] width 4 height 11
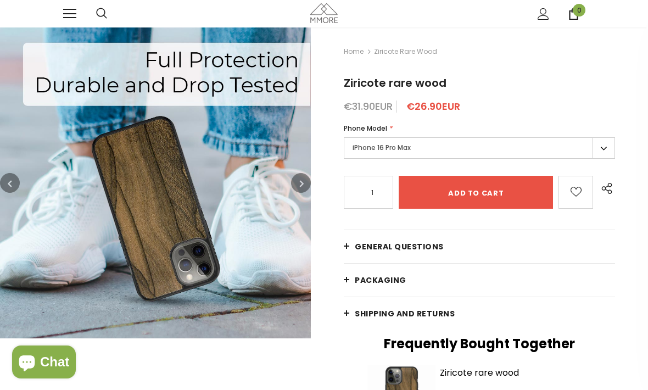
click at [304, 187] on button "button" at bounding box center [301, 183] width 20 height 20
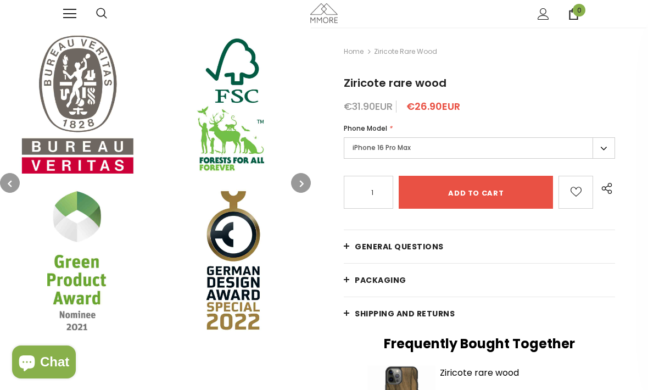
click at [308, 188] on button "button" at bounding box center [301, 183] width 20 height 20
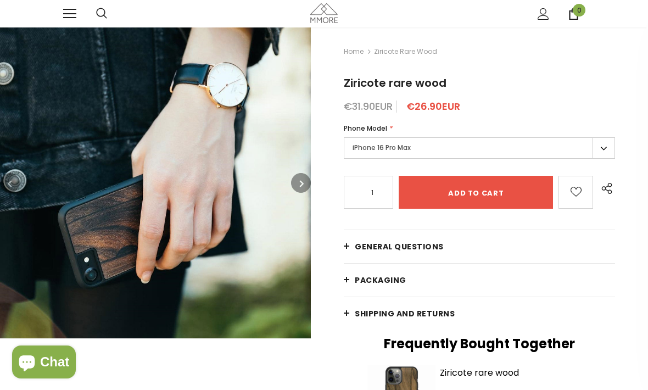
click at [301, 184] on icon "button" at bounding box center [302, 183] width 4 height 11
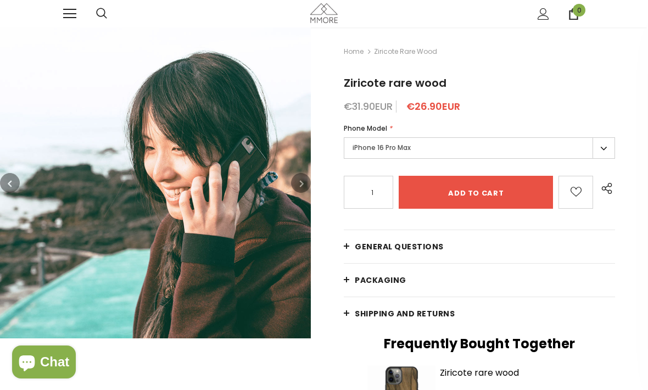
click at [303, 184] on icon "button" at bounding box center [302, 183] width 4 height 11
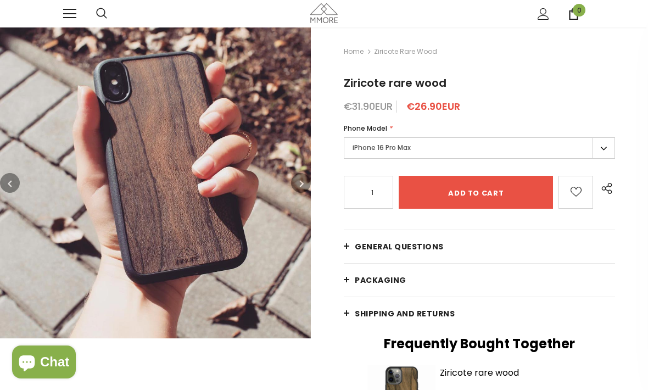
click at [303, 189] on icon "button" at bounding box center [302, 183] width 4 height 11
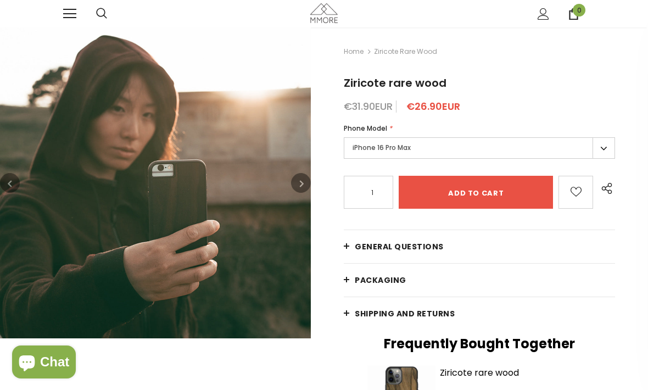
click at [304, 183] on icon "button" at bounding box center [302, 183] width 4 height 11
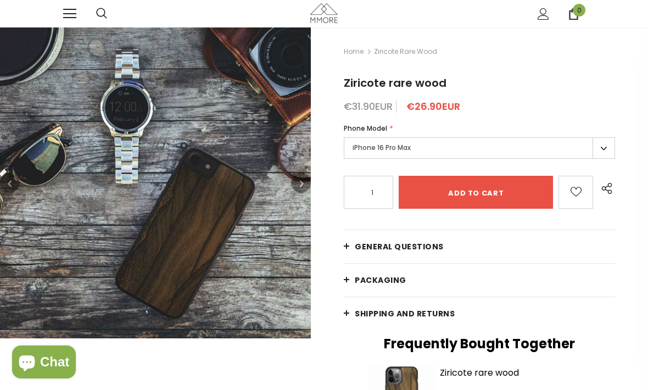
click at [304, 188] on icon "button" at bounding box center [302, 183] width 4 height 11
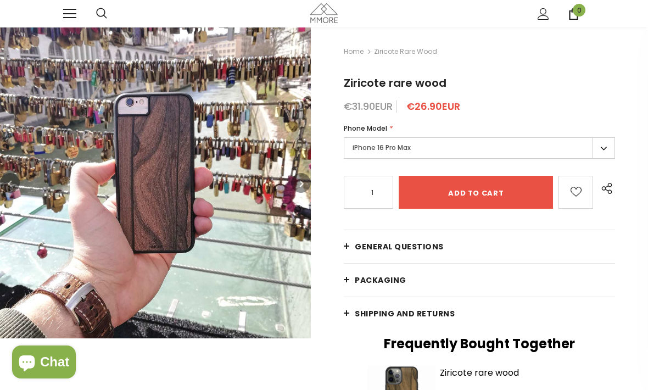
click at [306, 188] on button "button" at bounding box center [301, 183] width 20 height 20
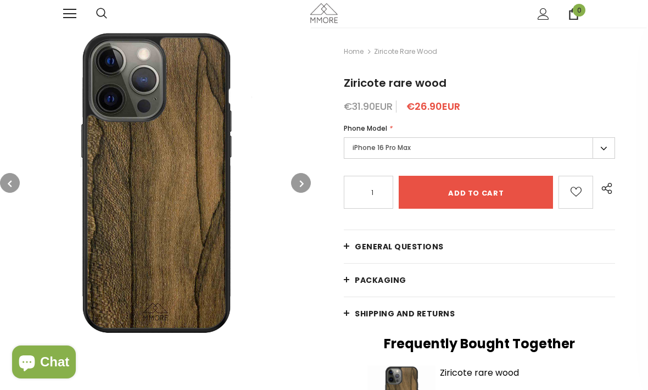
click at [305, 184] on button "button" at bounding box center [301, 183] width 20 height 20
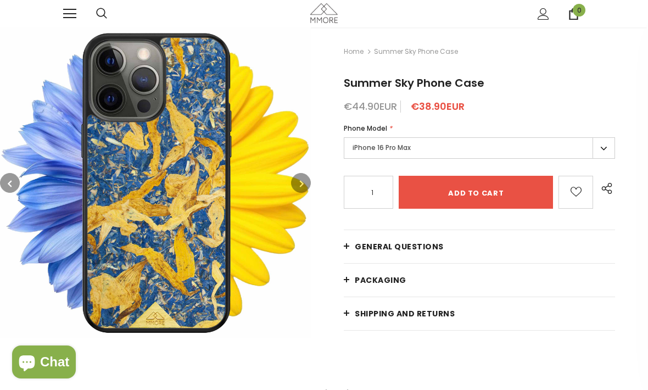
click at [304, 185] on button "button" at bounding box center [301, 183] width 20 height 20
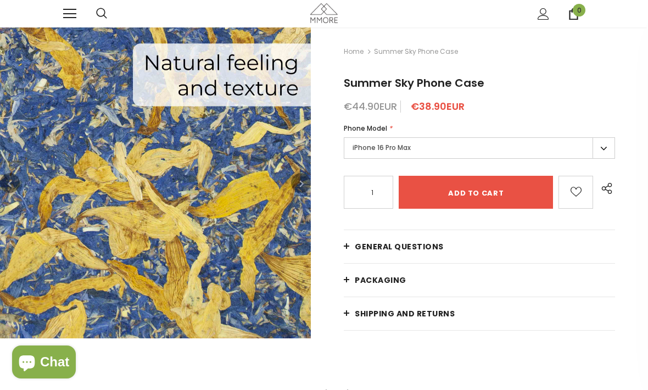
click at [303, 180] on icon "button" at bounding box center [302, 183] width 4 height 11
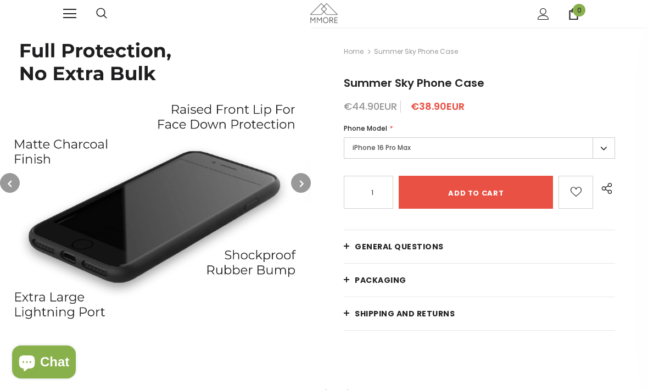
click at [303, 185] on icon "button" at bounding box center [302, 183] width 4 height 11
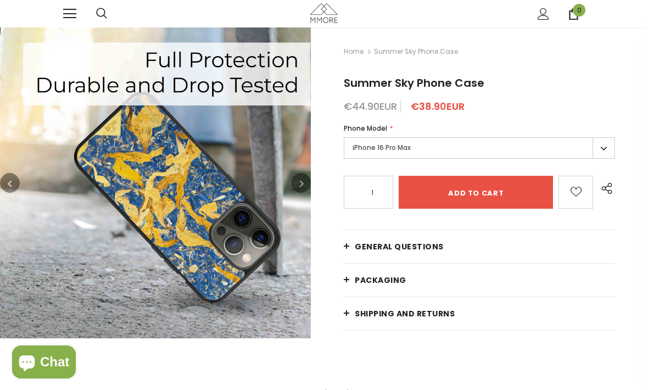
click at [302, 185] on icon "button" at bounding box center [302, 183] width 4 height 11
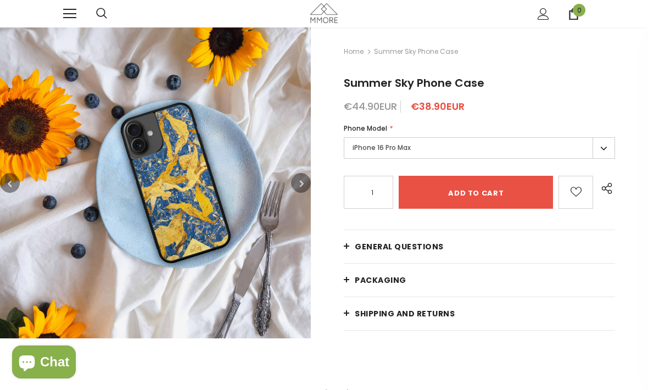
click at [302, 181] on icon "button" at bounding box center [302, 183] width 4 height 11
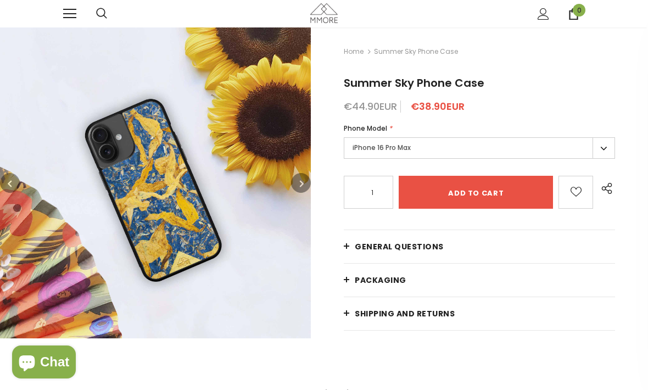
click at [299, 185] on button "button" at bounding box center [301, 183] width 20 height 20
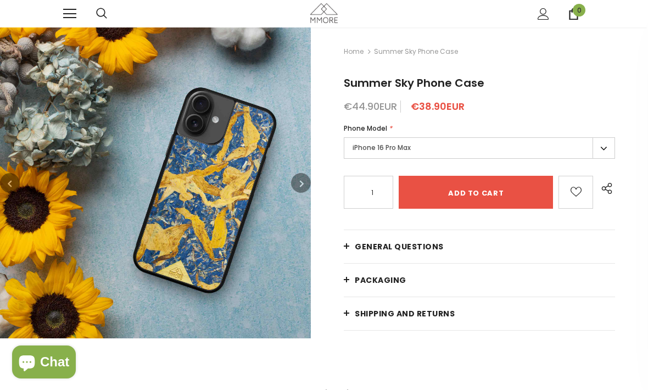
click at [302, 182] on icon "button" at bounding box center [302, 183] width 4 height 11
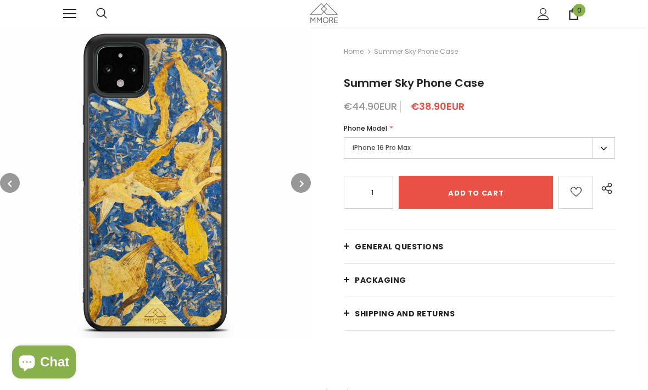
click at [307, 185] on button "button" at bounding box center [301, 183] width 20 height 20
click at [303, 184] on icon "button" at bounding box center [302, 183] width 4 height 11
click at [308, 185] on button "button" at bounding box center [301, 183] width 20 height 20
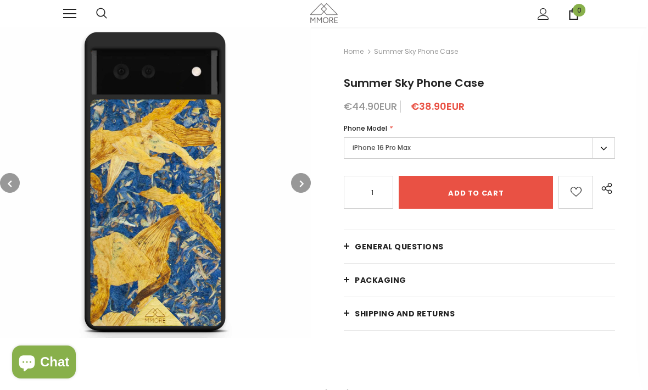
click at [308, 186] on button "button" at bounding box center [301, 183] width 20 height 20
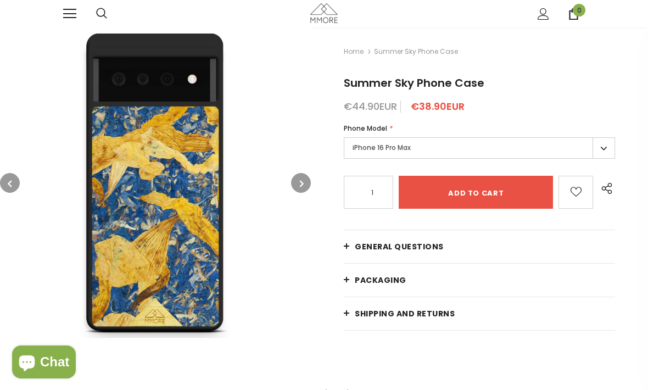
click at [307, 186] on button "button" at bounding box center [301, 183] width 20 height 20
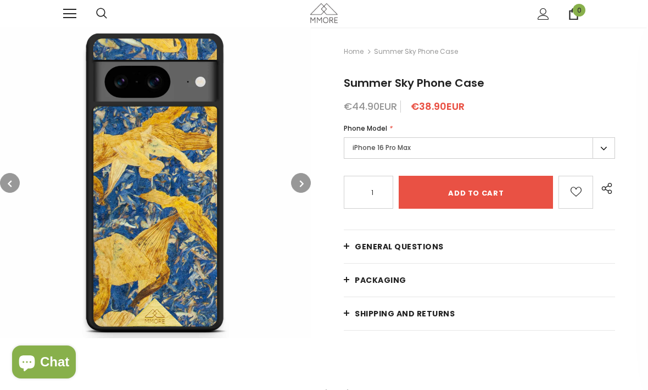
click at [309, 187] on button "button" at bounding box center [301, 183] width 20 height 20
click at [309, 188] on button "button" at bounding box center [301, 183] width 20 height 20
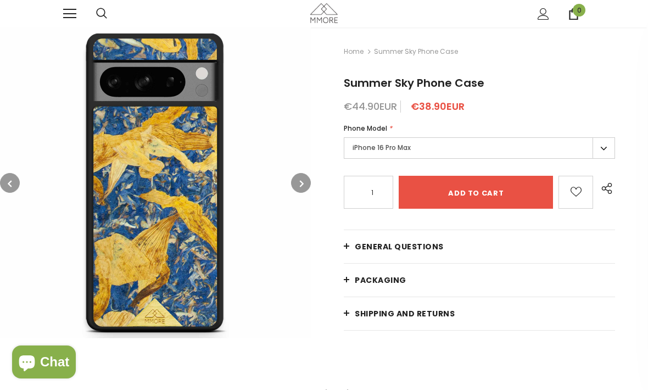
click at [306, 186] on button "button" at bounding box center [301, 183] width 20 height 20
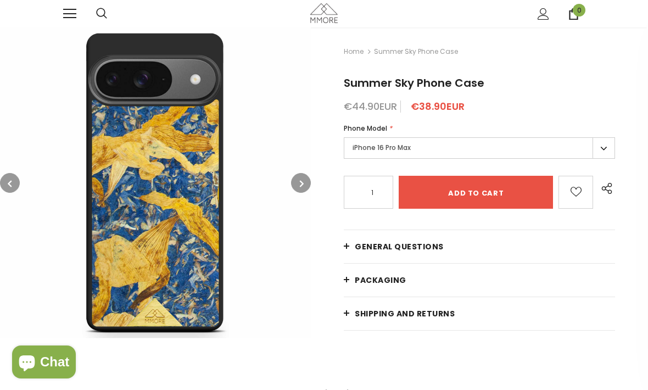
click at [305, 186] on button "button" at bounding box center [301, 183] width 20 height 20
click at [303, 186] on icon "button" at bounding box center [302, 183] width 4 height 11
click at [298, 186] on button "button" at bounding box center [301, 183] width 20 height 20
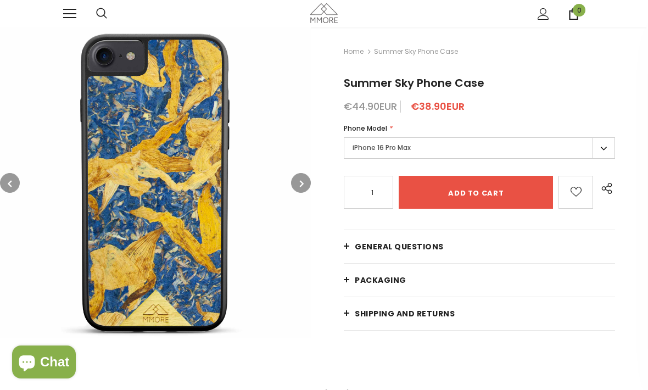
click at [305, 182] on button "button" at bounding box center [301, 183] width 20 height 20
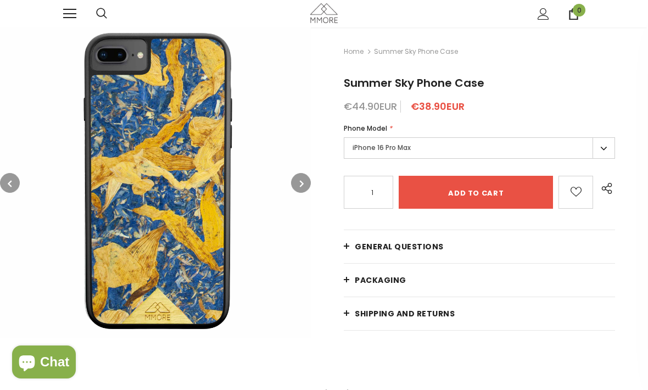
click at [304, 183] on button "button" at bounding box center [301, 183] width 20 height 20
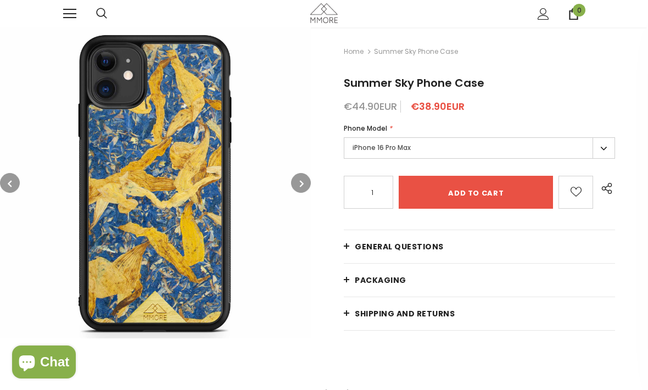
click at [305, 185] on button "button" at bounding box center [301, 183] width 20 height 20
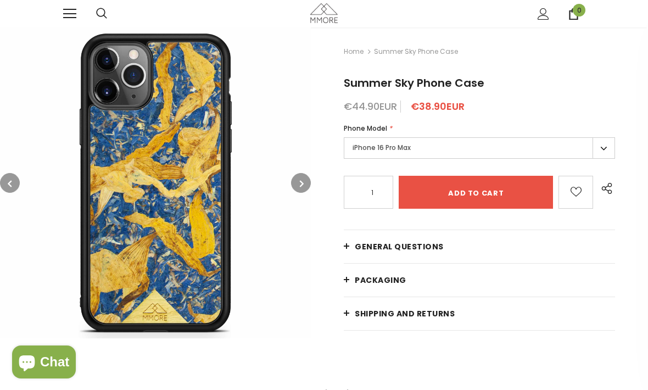
click at [305, 186] on button "button" at bounding box center [301, 183] width 20 height 20
